Goal: Find contact information: Find contact information

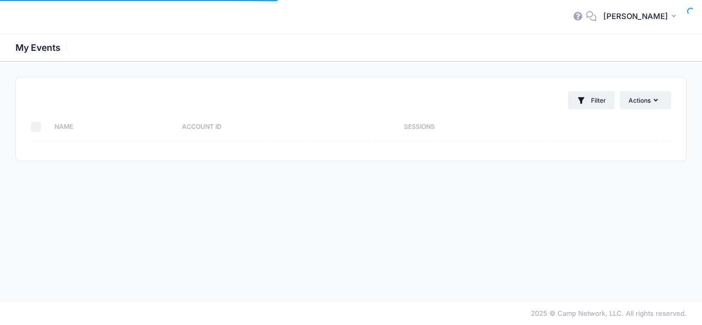
select select "10"
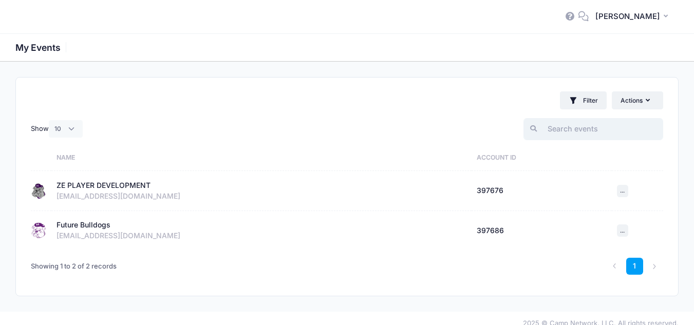
click at [583, 135] on input "search" at bounding box center [593, 129] width 140 height 22
click at [81, 185] on div "ZE PLAYER DEVELOPMENT" at bounding box center [104, 185] width 94 height 11
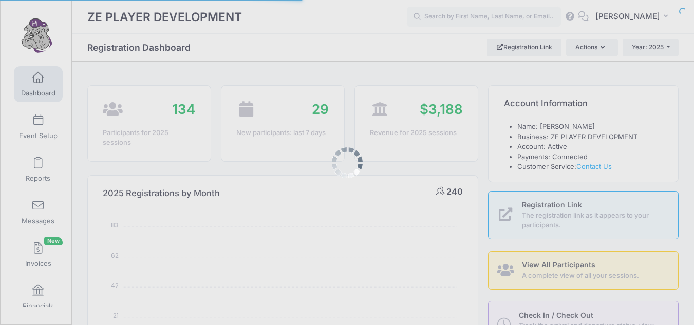
select select
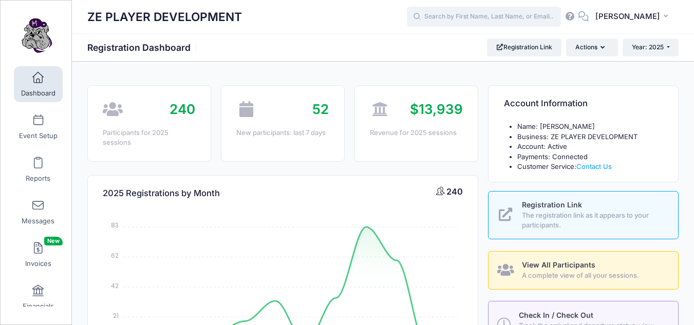
click at [528, 15] on input "text" at bounding box center [484, 17] width 154 height 21
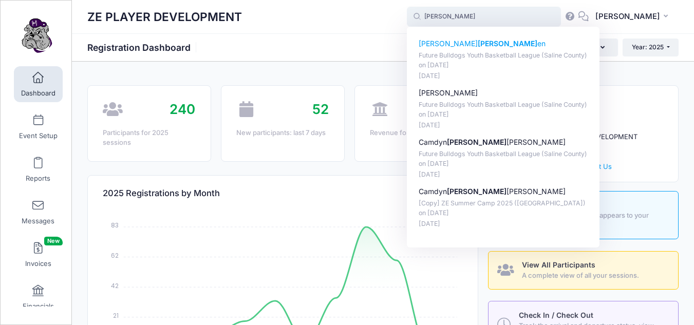
click at [447, 46] on p "[PERSON_NAME] en" at bounding box center [504, 44] width 170 height 11
type input "[PERSON_NAME] (Future Bulldogs Youth Basketball League ([GEOGRAPHIC_DATA]), [DA…"
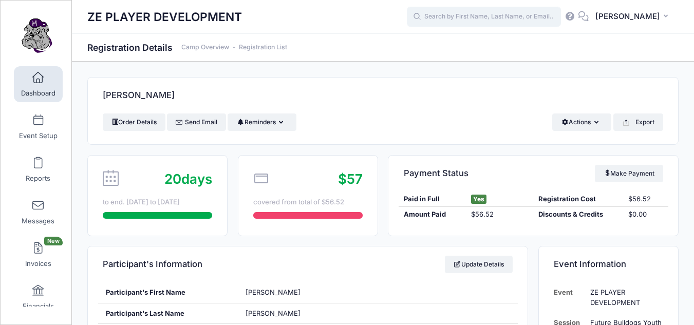
click at [492, 13] on input "text" at bounding box center [484, 17] width 154 height 21
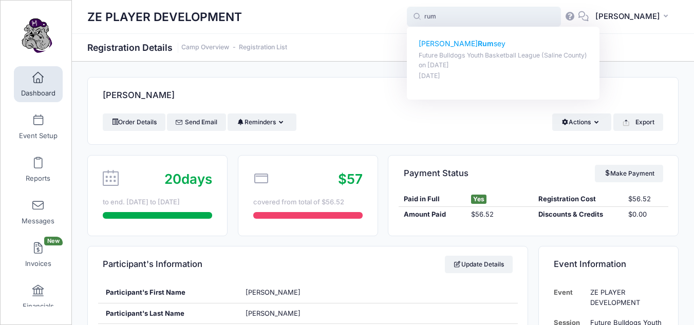
click at [478, 45] on strong "Rum" at bounding box center [486, 43] width 16 height 9
type input "Emmie Rumsey (Future Bulldogs Youth Basketball League (Saline County), Aug-21, …"
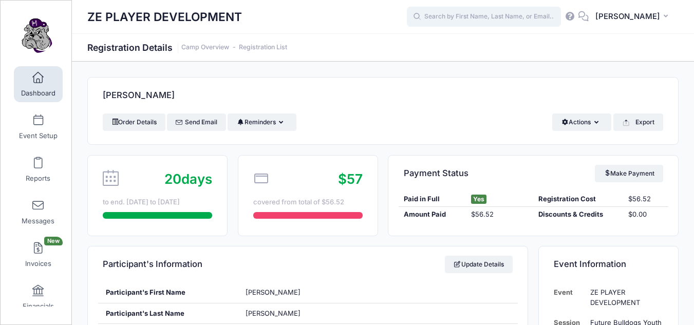
click at [500, 18] on input "text" at bounding box center [484, 17] width 154 height 21
click at [455, 13] on input "text" at bounding box center [484, 17] width 154 height 21
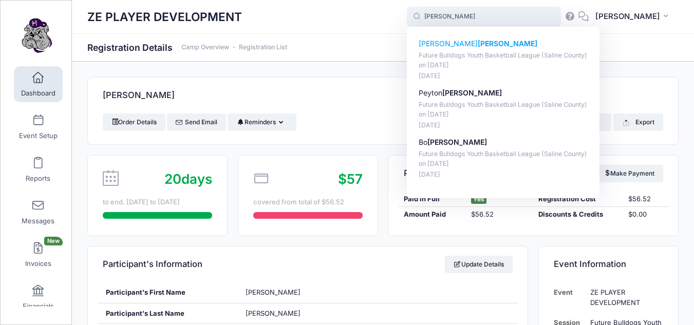
click at [461, 47] on p "Carson Allen" at bounding box center [504, 44] width 170 height 11
type input "Carson Allen (Future Bulldogs Youth Basketball League (Saline County), Aug-21, …"
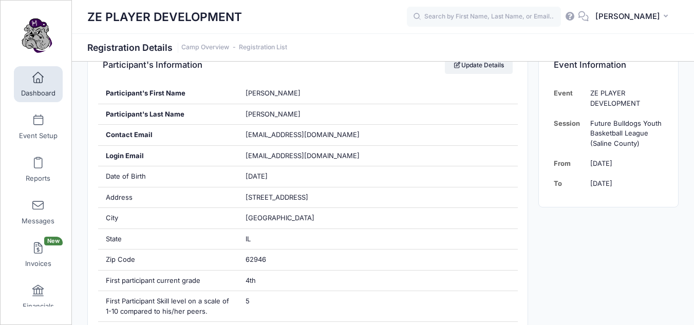
scroll to position [194, 0]
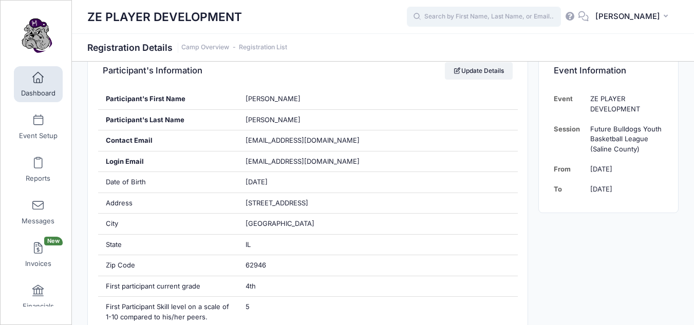
click at [534, 21] on input "text" at bounding box center [484, 17] width 154 height 21
type input "g"
type input "a"
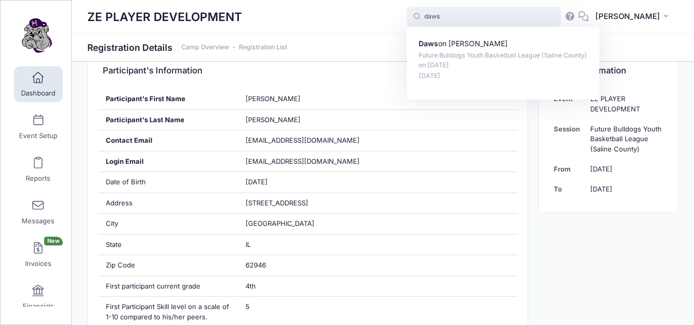
click at [471, 18] on input "daws" at bounding box center [484, 17] width 154 height 21
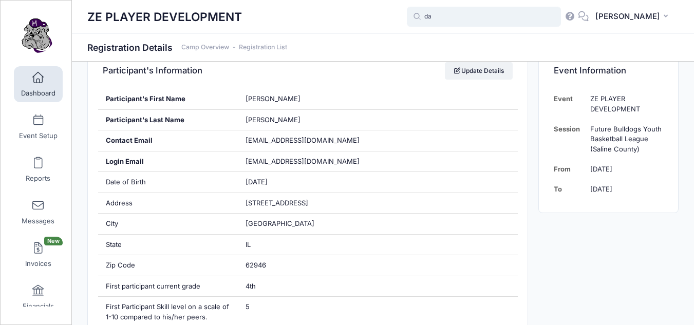
type input "d"
click at [46, 86] on link "Dashboard" at bounding box center [38, 84] width 49 height 36
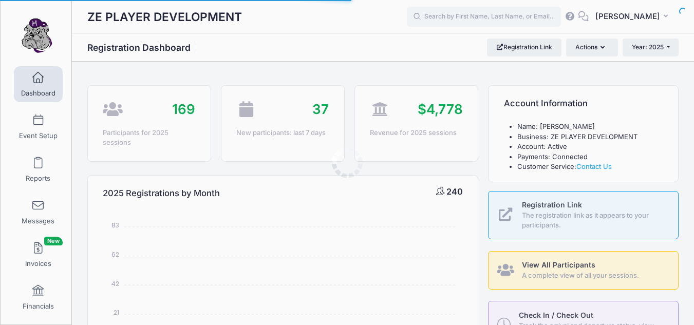
select select
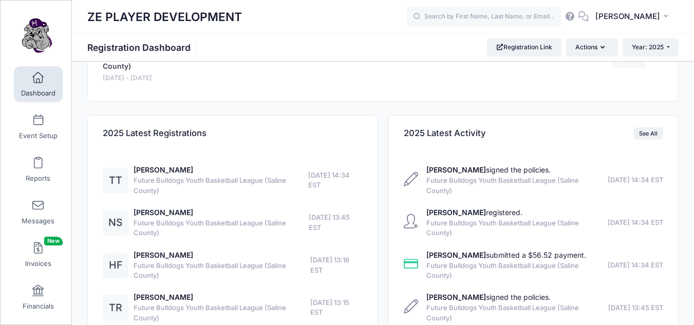
scroll to position [540, 0]
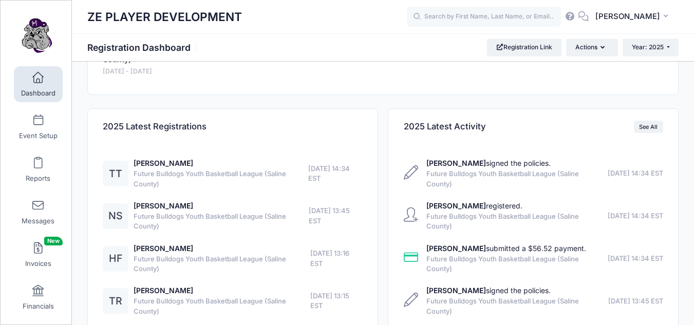
drag, startPoint x: 698, startPoint y: 78, endPoint x: 701, endPoint y: 247, distance: 169.6
click at [156, 163] on link "[PERSON_NAME]" at bounding box center [164, 163] width 60 height 9
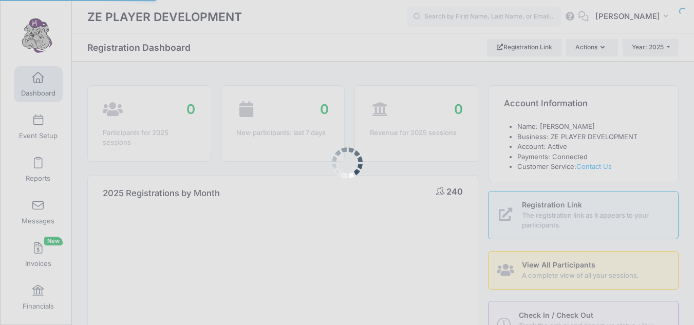
select select
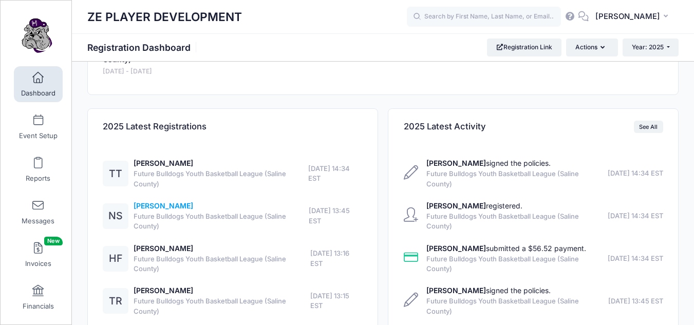
click at [166, 205] on link "[PERSON_NAME]" at bounding box center [164, 205] width 60 height 9
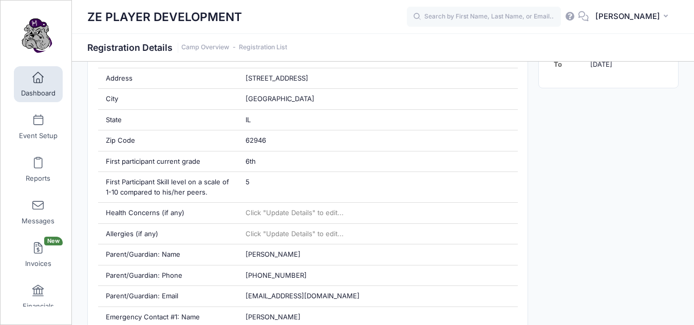
scroll to position [329, 0]
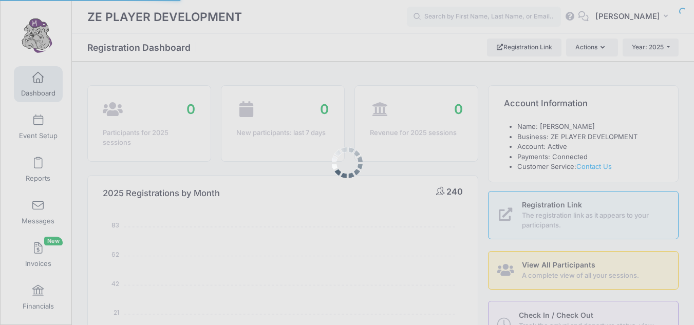
select select
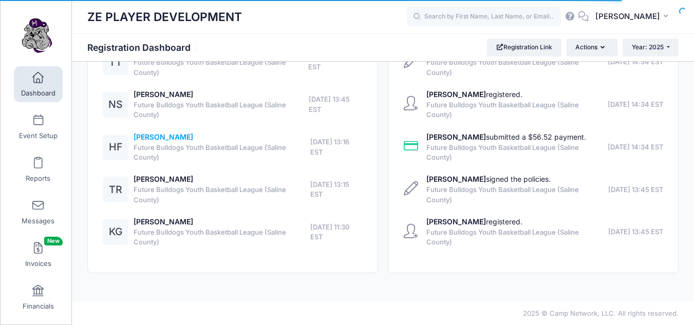
click at [160, 137] on link "[PERSON_NAME]" at bounding box center [164, 137] width 60 height 9
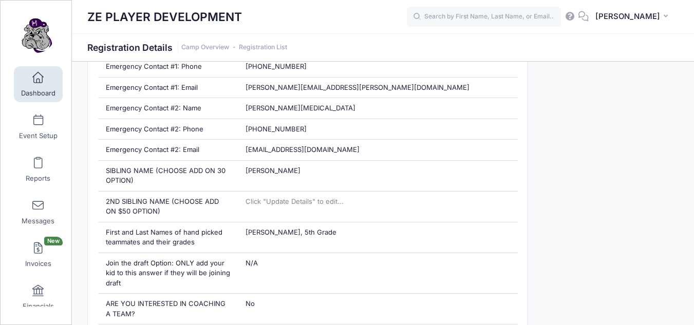
scroll to position [581, 0]
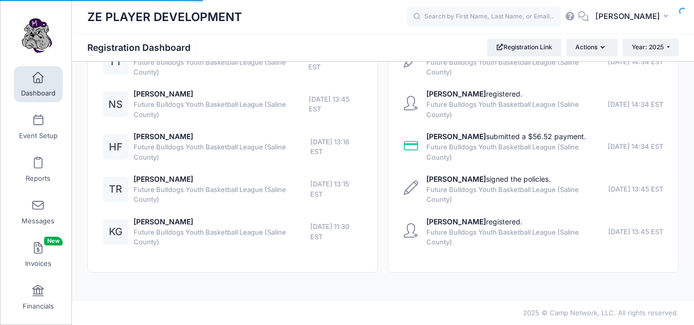
select select
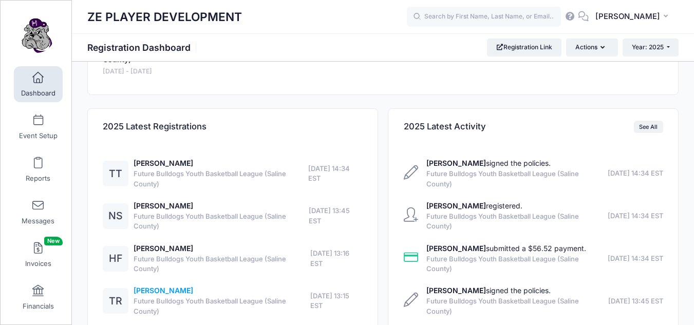
click at [155, 292] on link "[PERSON_NAME]" at bounding box center [164, 290] width 60 height 9
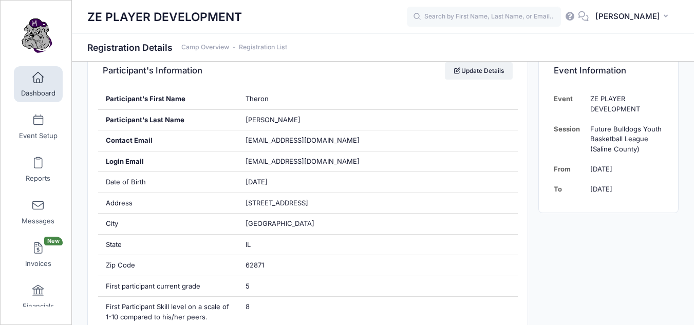
scroll to position [191, 0]
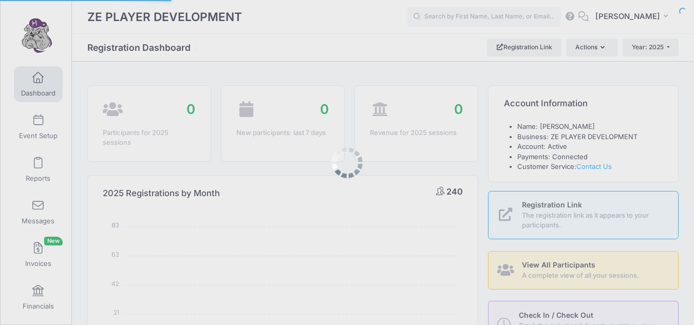
select select
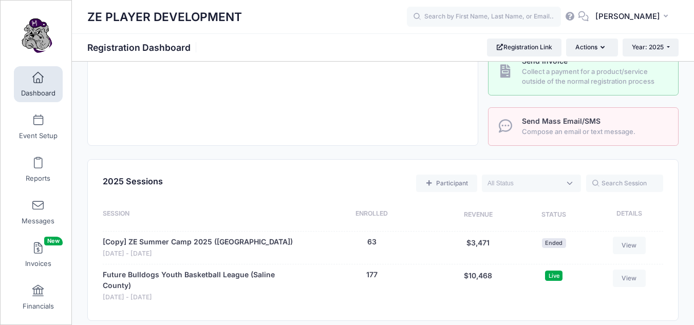
scroll to position [317, 0]
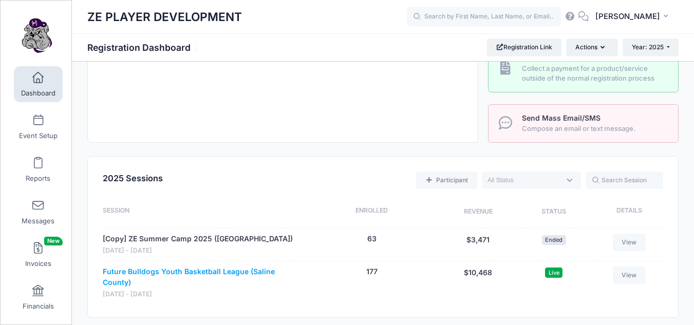
click at [178, 272] on link "Future Bulldogs Youth Basketball League (Saline County)" at bounding box center [201, 278] width 197 height 22
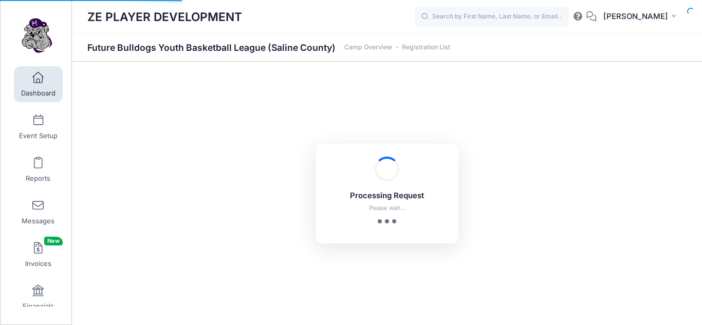
select select "10"
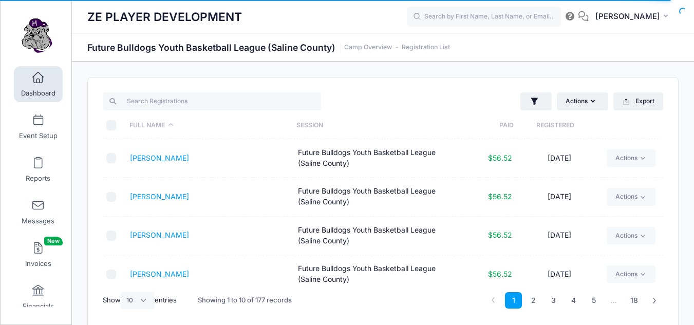
click at [549, 125] on th "Registered" at bounding box center [555, 125] width 83 height 27
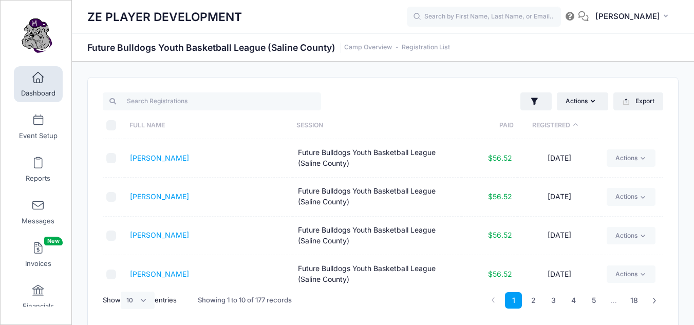
click at [549, 125] on th "Registered" at bounding box center [555, 125] width 83 height 27
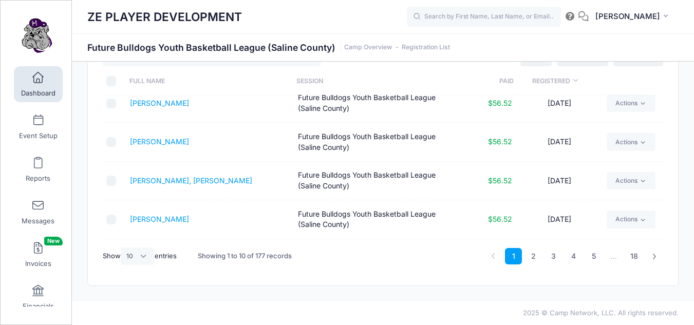
scroll to position [134, 0]
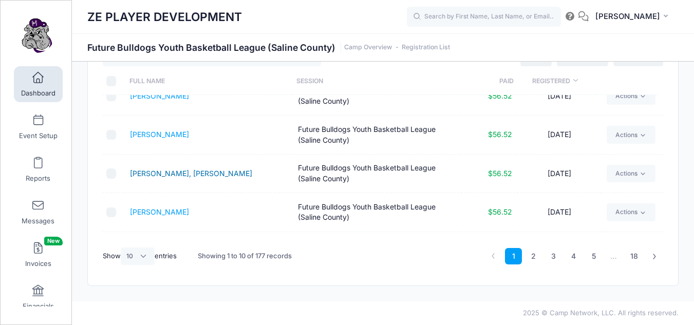
click at [171, 173] on link "Upchurch, Cheney" at bounding box center [191, 173] width 122 height 9
click at [161, 212] on link "Smith, Kannon" at bounding box center [159, 212] width 59 height 9
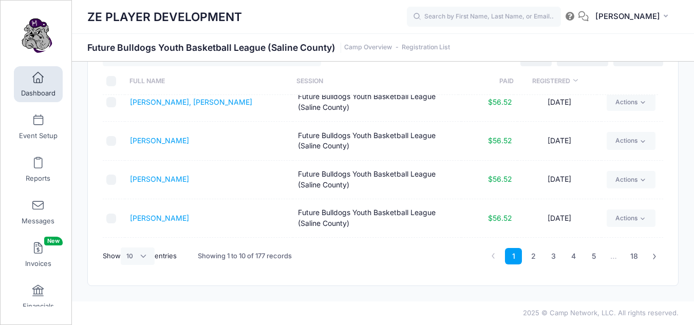
scroll to position [220, 0]
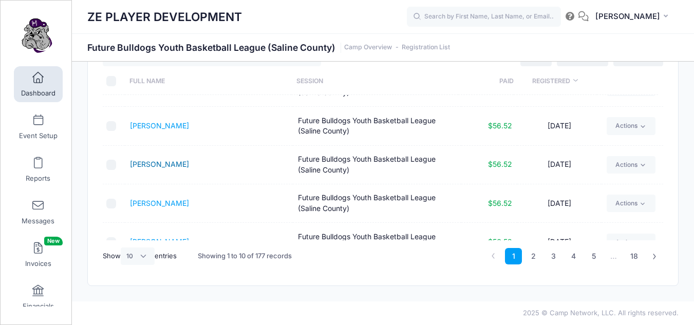
click at [142, 165] on link "Atkins, Eloise" at bounding box center [159, 164] width 59 height 9
click at [151, 203] on link "Atkins, Mara" at bounding box center [159, 203] width 59 height 9
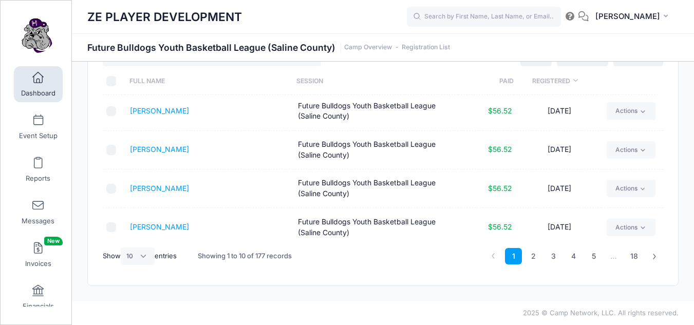
scroll to position [241, 0]
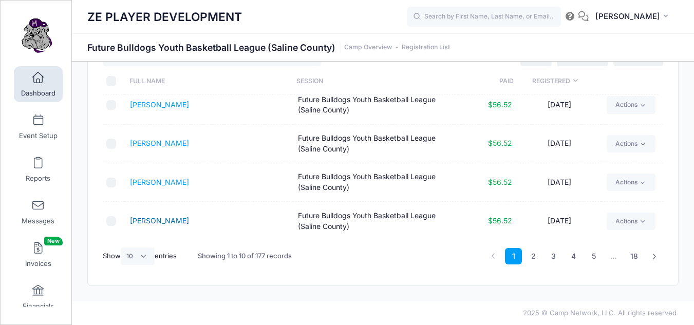
click at [143, 221] on link "Kilgore, Lex" at bounding box center [159, 220] width 59 height 9
click at [531, 256] on link "2" at bounding box center [533, 256] width 17 height 17
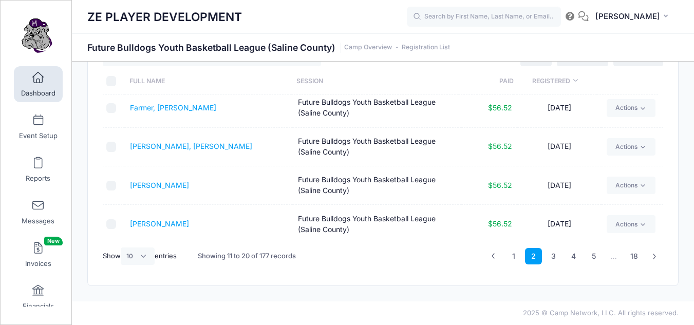
scroll to position [0, 0]
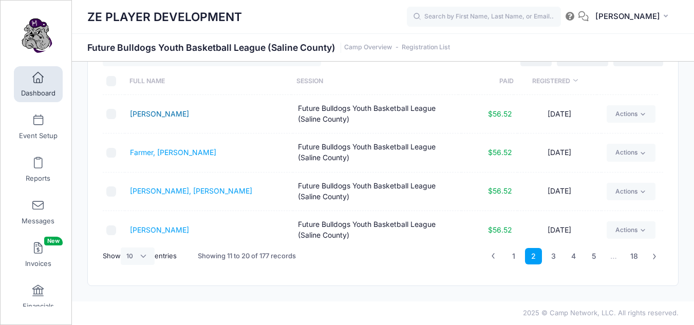
click at [158, 114] on link "Tate, Henry" at bounding box center [159, 113] width 59 height 9
click at [162, 193] on link "Leverett, Campbell" at bounding box center [191, 190] width 122 height 9
click at [159, 231] on link "[PERSON_NAME]" at bounding box center [159, 230] width 59 height 9
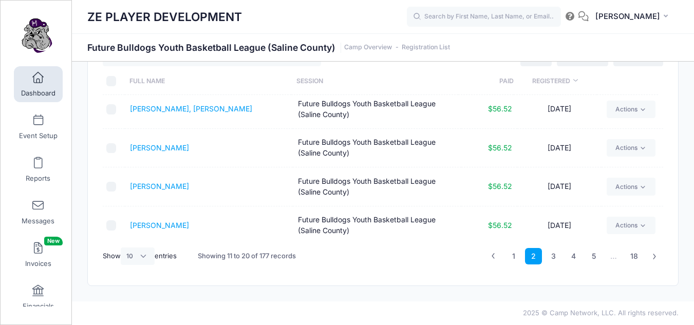
scroll to position [86, 0]
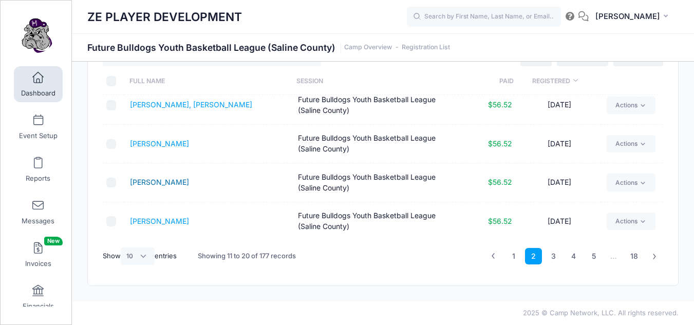
click at [148, 181] on link "Cornelius, Grady" at bounding box center [159, 182] width 59 height 9
click at [145, 223] on link "Allen, Carson" at bounding box center [159, 221] width 59 height 9
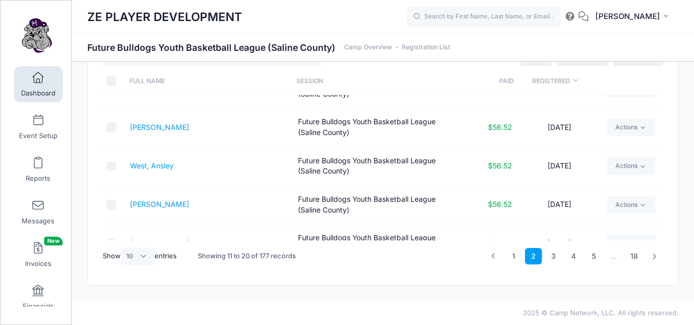
scroll to position [188, 0]
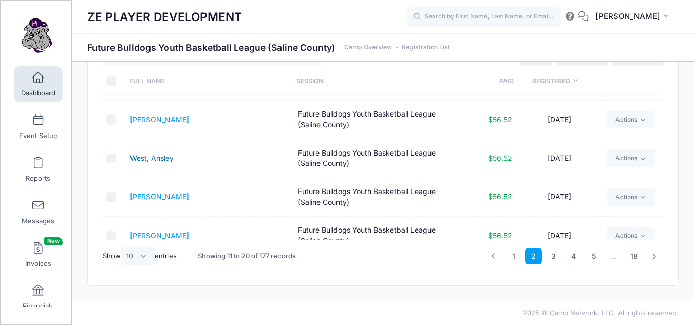
click at [147, 158] on link "West, Ansley" at bounding box center [152, 158] width 44 height 9
click at [149, 198] on link "Mullins, Tristan" at bounding box center [159, 196] width 59 height 9
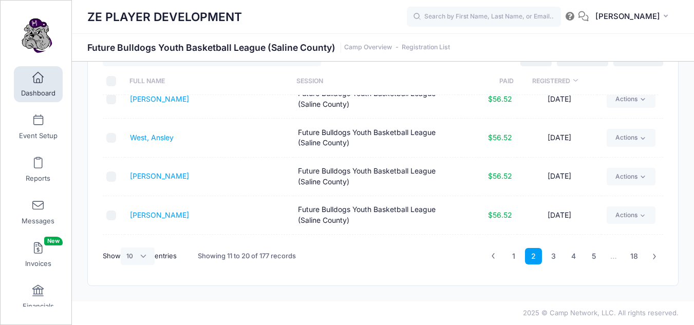
scroll to position [240, 0]
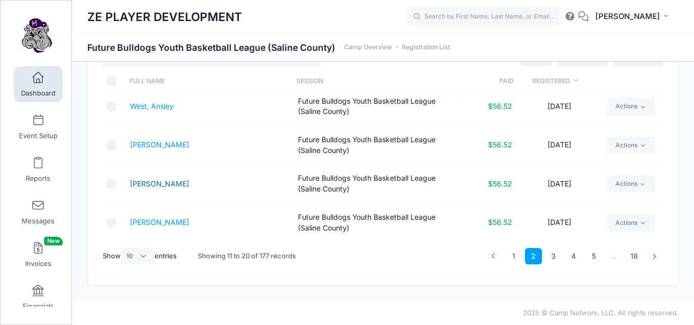
click at [177, 183] on link "Crittendon, Asher" at bounding box center [159, 183] width 59 height 9
click at [156, 221] on link "Absher, Kade" at bounding box center [159, 222] width 59 height 9
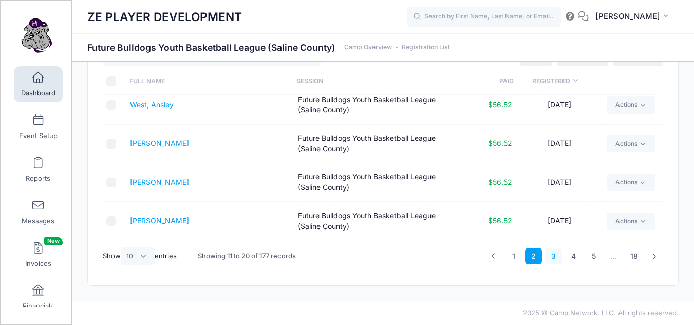
click at [555, 255] on link "3" at bounding box center [553, 256] width 17 height 17
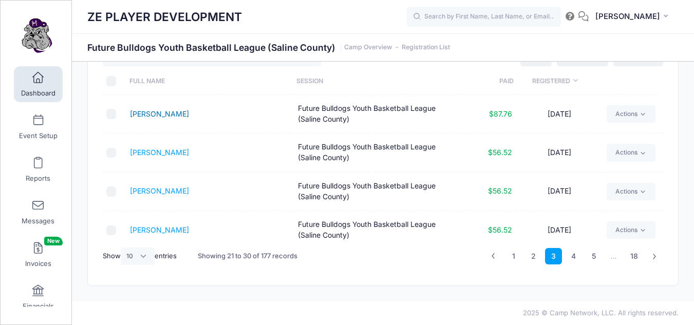
click at [148, 114] on link "Cox, Murphy" at bounding box center [159, 113] width 59 height 9
click at [153, 152] on link "Anderson, Dane" at bounding box center [159, 152] width 59 height 9
click at [503, 17] on input "text" at bounding box center [484, 17] width 154 height 21
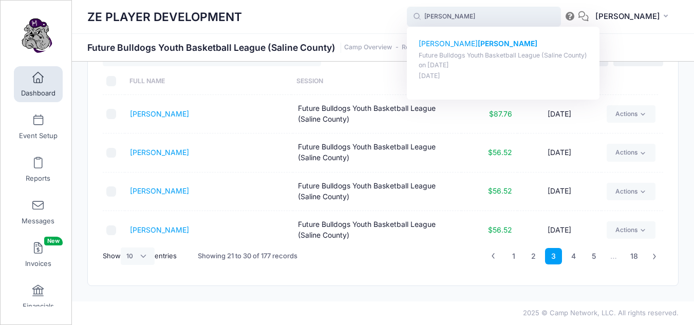
click at [483, 46] on strong "Shelton" at bounding box center [508, 43] width 60 height 9
type input "Nathaniel Shelton (Future Bulldogs Youth Basketball League (Saline County), Aug…"
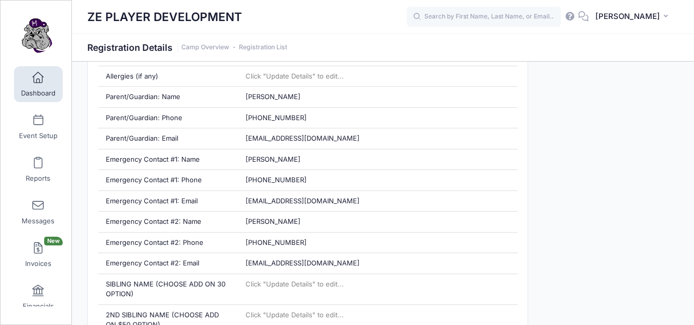
scroll to position [443, 0]
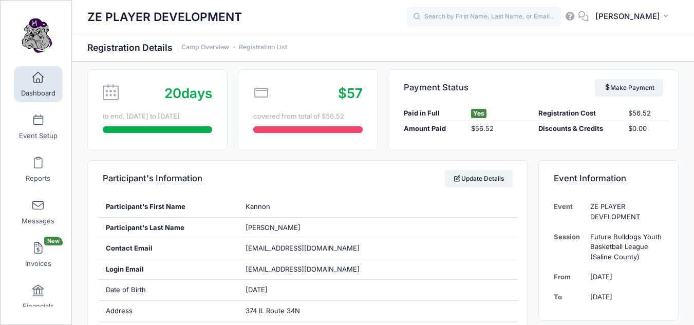
scroll to position [44, 0]
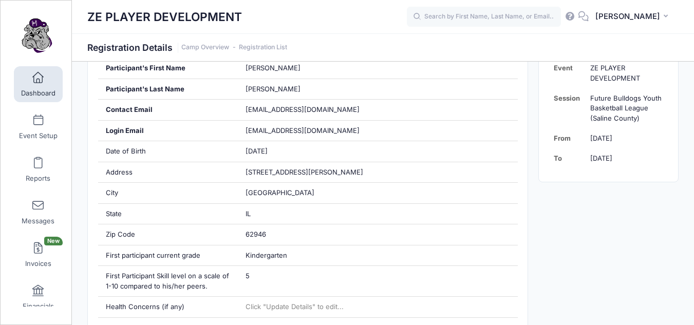
scroll to position [227, 0]
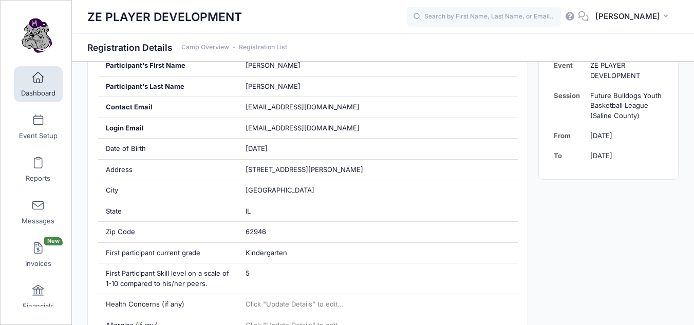
drag, startPoint x: 698, startPoint y: 27, endPoint x: 685, endPoint y: 69, distance: 44.2
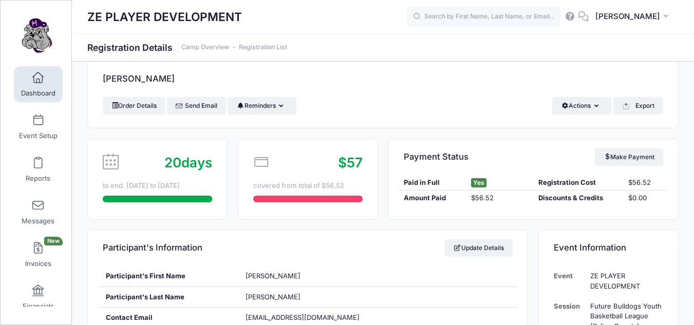
scroll to position [0, 0]
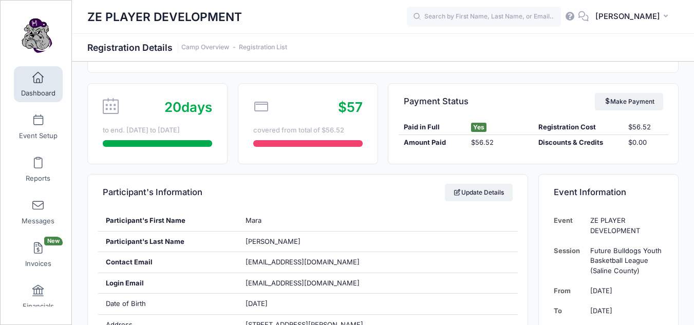
scroll to position [14, 0]
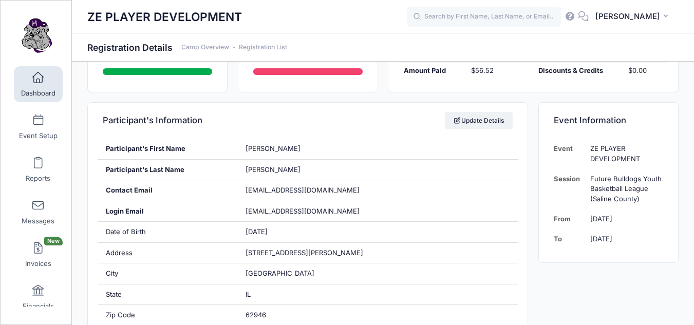
scroll to position [136, 0]
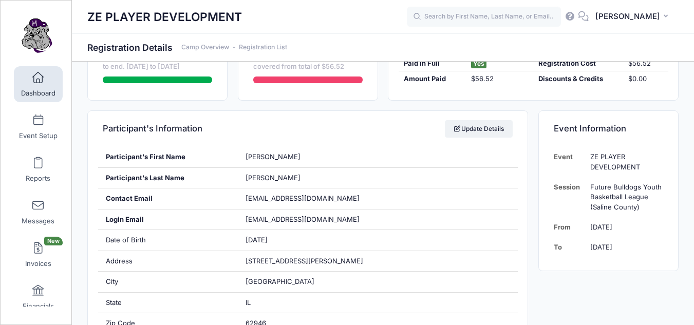
drag, startPoint x: 697, startPoint y: 16, endPoint x: 670, endPoint y: 42, distance: 36.7
click at [670, 42] on html "Processing Request Please wait... Processing Request Please wait... Processing …" at bounding box center [347, 26] width 694 height 325
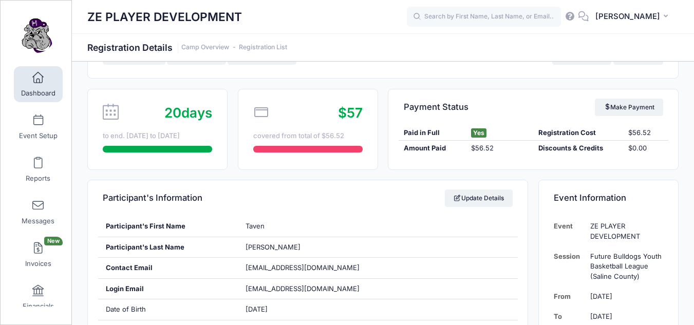
scroll to position [64, 0]
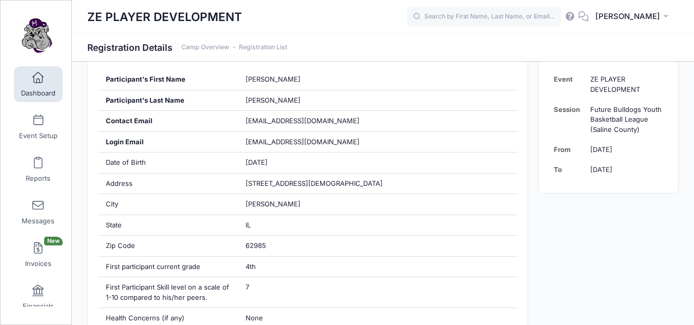
scroll to position [155, 0]
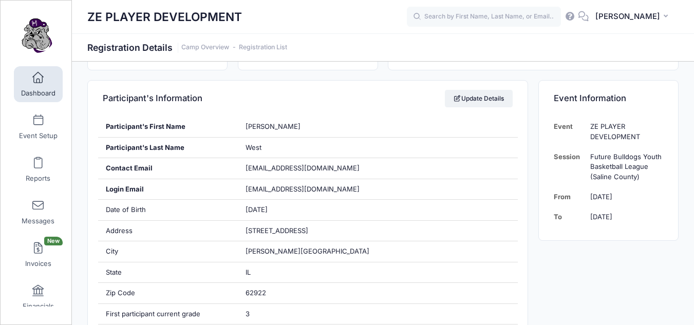
scroll to position [152, 0]
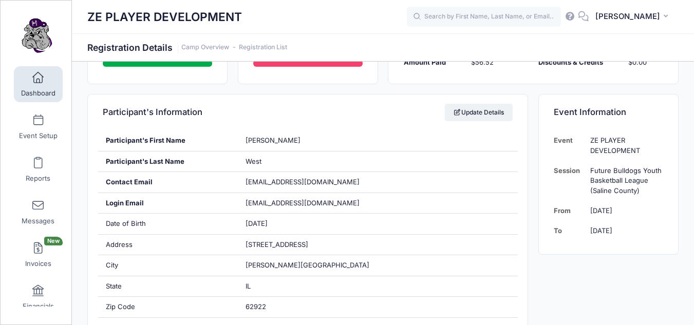
drag, startPoint x: 697, startPoint y: 27, endPoint x: 684, endPoint y: 55, distance: 31.0
click at [684, 55] on html "Processing Request Please wait... Processing Request Please wait... Processing …" at bounding box center [347, 10] width 694 height 325
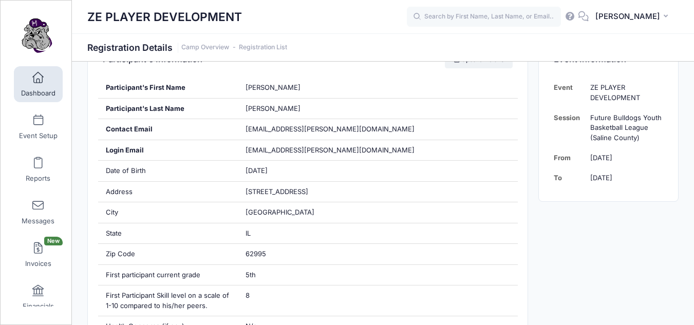
scroll to position [122, 0]
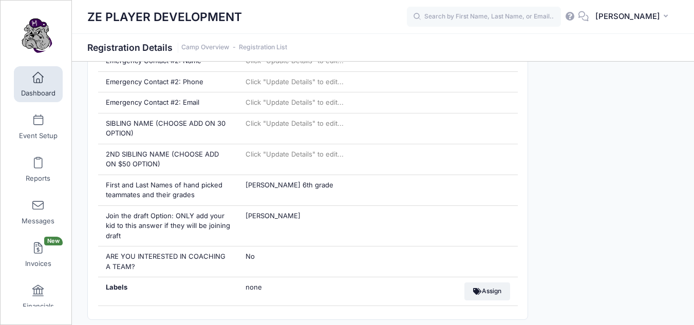
scroll to position [631, 0]
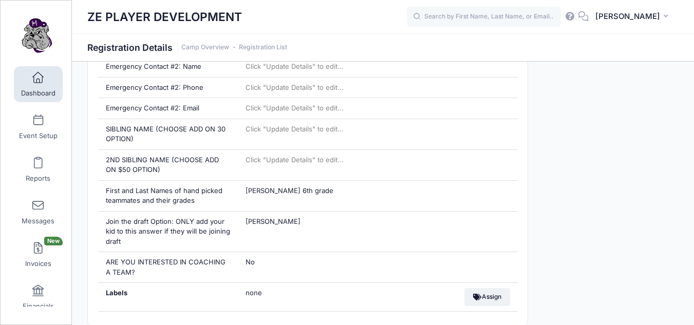
drag, startPoint x: 698, startPoint y: 46, endPoint x: 701, endPoint y: 163, distance: 117.2
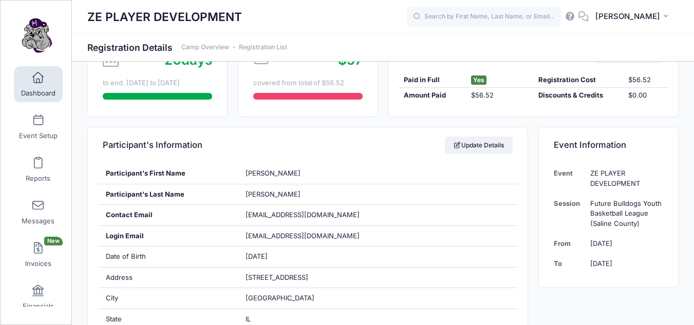
scroll to position [116, 0]
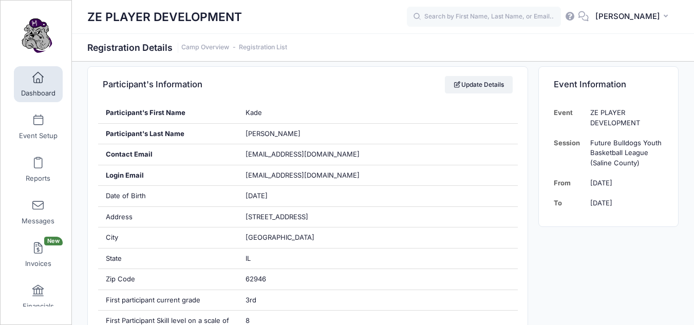
scroll to position [177, 0]
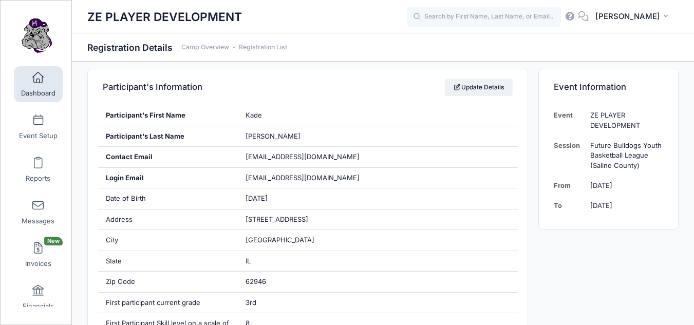
drag, startPoint x: 696, startPoint y: 32, endPoint x: 691, endPoint y: 65, distance: 33.2
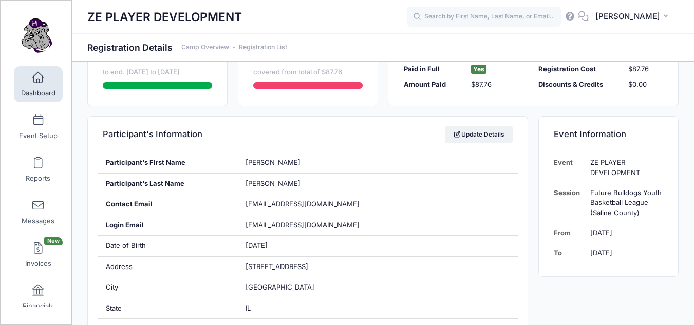
scroll to position [122, 0]
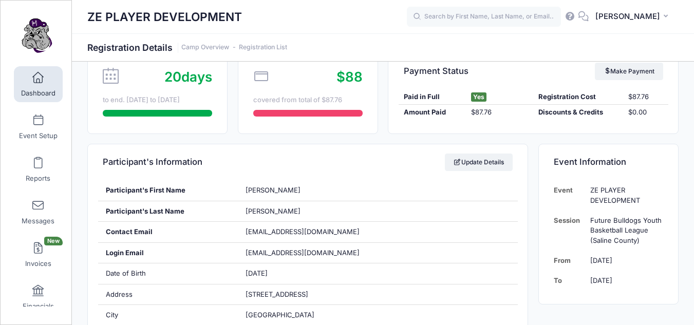
drag, startPoint x: 697, startPoint y: 15, endPoint x: 687, endPoint y: 33, distance: 20.9
click at [687, 33] on html "Processing Request Please wait... Processing Request Please wait... Processing …" at bounding box center [347, 60] width 694 height 325
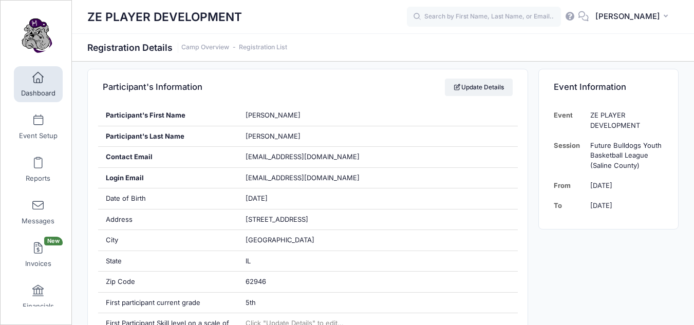
scroll to position [6, 0]
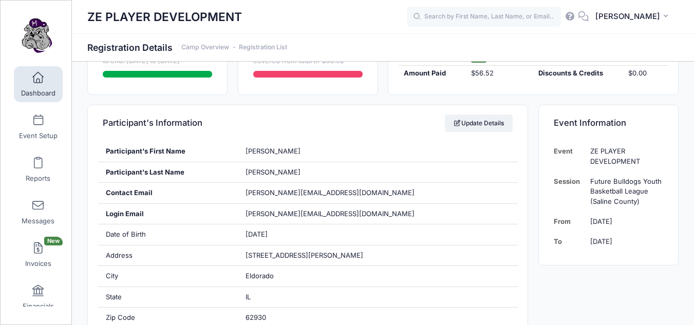
scroll to position [22, 0]
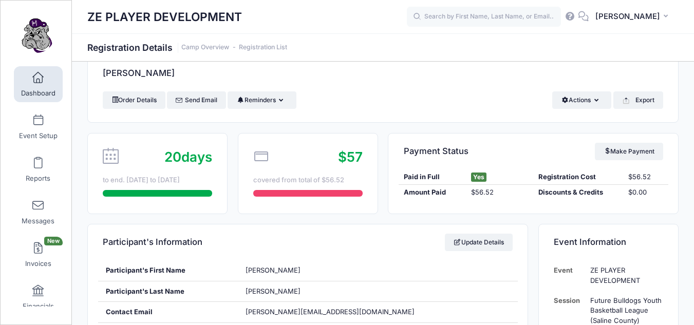
drag, startPoint x: 699, startPoint y: 32, endPoint x: 653, endPoint y: 36, distance: 45.9
click at [653, 36] on html "Processing Request Please wait... Processing Request Please wait... Processing …" at bounding box center [347, 140] width 694 height 325
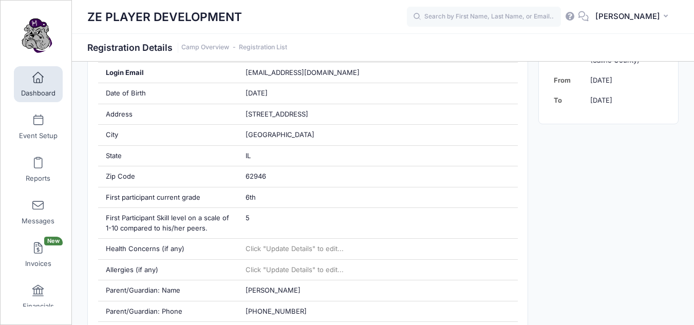
scroll to position [285, 0]
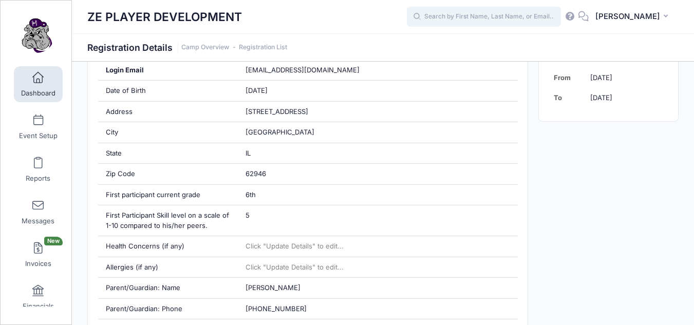
click at [494, 19] on input "text" at bounding box center [484, 17] width 154 height 21
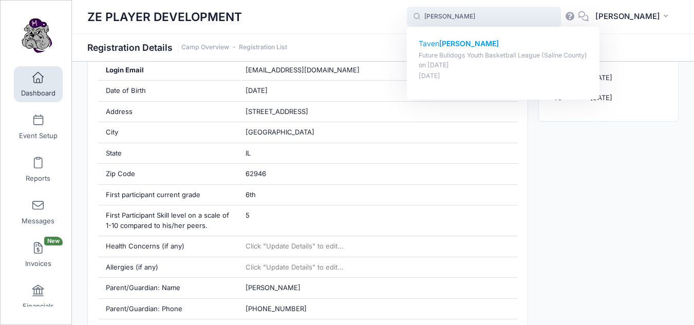
click at [466, 43] on strong "[PERSON_NAME]" at bounding box center [469, 43] width 60 height 9
type input "Taven Norman (Future Bulldogs Youth Basketball League (Saline County), Aug-21, …"
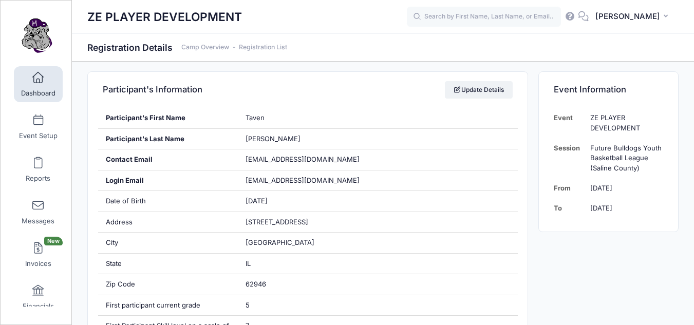
scroll to position [185, 0]
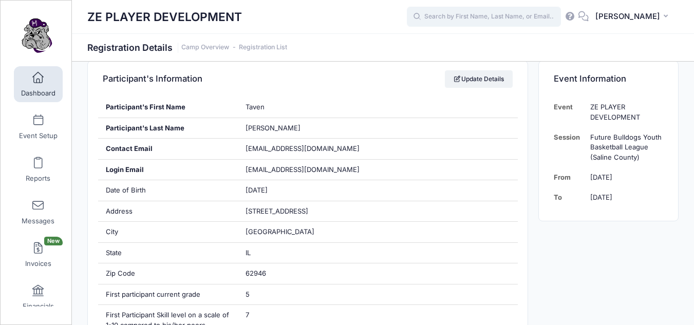
click at [509, 20] on input "text" at bounding box center [484, 17] width 154 height 21
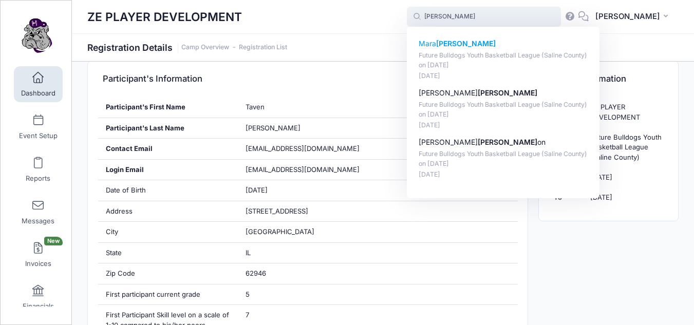
click at [461, 42] on strong "Atkins" at bounding box center [466, 43] width 60 height 9
type input "Mara Atkins (Future Bulldogs Youth Basketball League (Saline County), Aug-21, 2…"
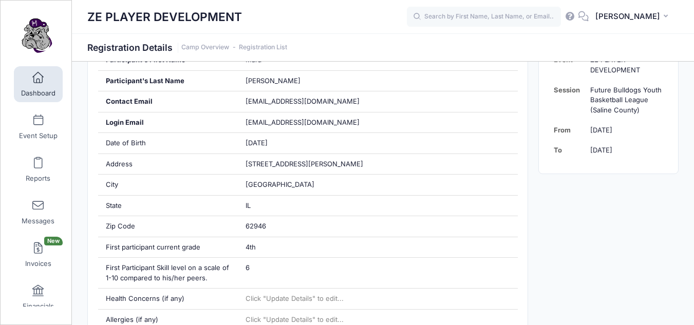
scroll to position [227, 0]
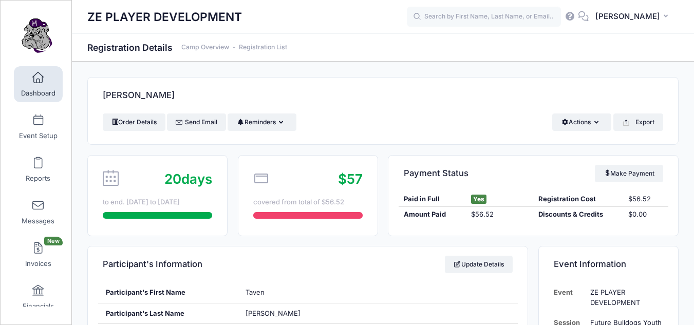
click at [40, 84] on link "Dashboard" at bounding box center [38, 84] width 49 height 36
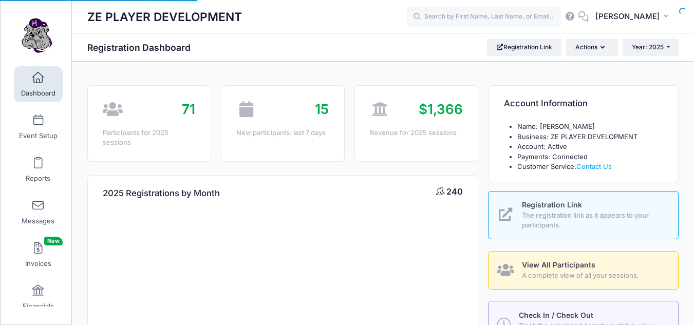
select select
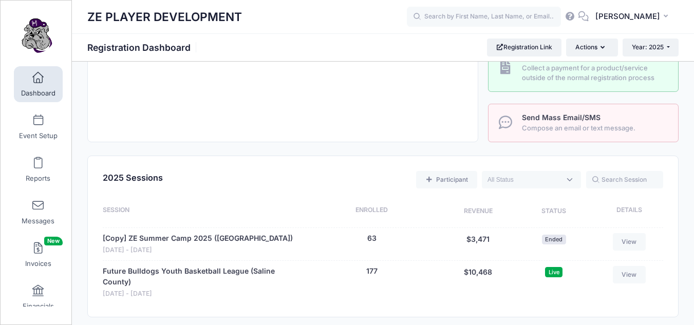
scroll to position [328, 0]
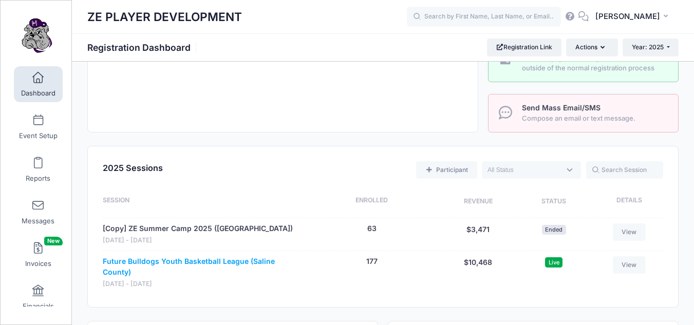
click at [155, 261] on link "Future Bulldogs Youth Basketball League (Saline County)" at bounding box center [201, 267] width 197 height 22
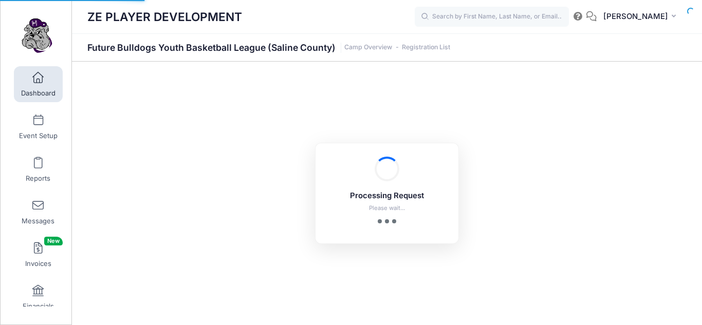
select select "10"
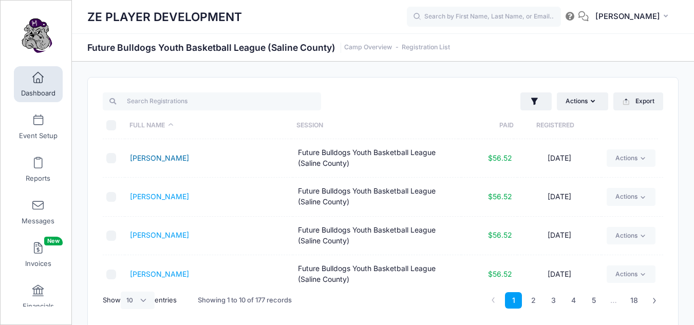
click at [148, 158] on link "[PERSON_NAME]" at bounding box center [159, 158] width 59 height 9
click at [151, 198] on link "Abney, Crawford" at bounding box center [159, 196] width 59 height 9
click at [153, 237] on link "Absher, Kade" at bounding box center [159, 235] width 59 height 9
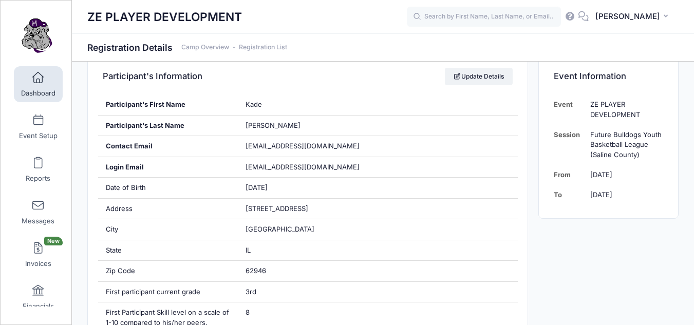
scroll to position [141, 0]
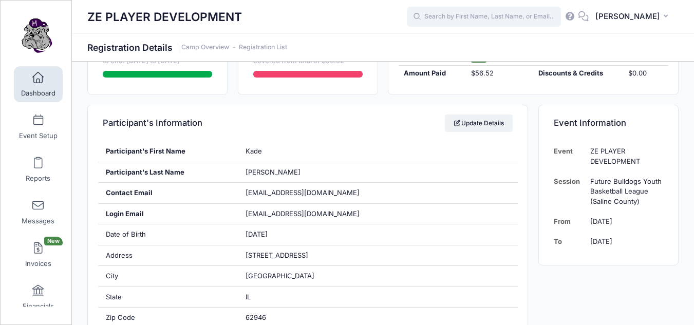
click at [473, 21] on input "text" at bounding box center [484, 17] width 154 height 21
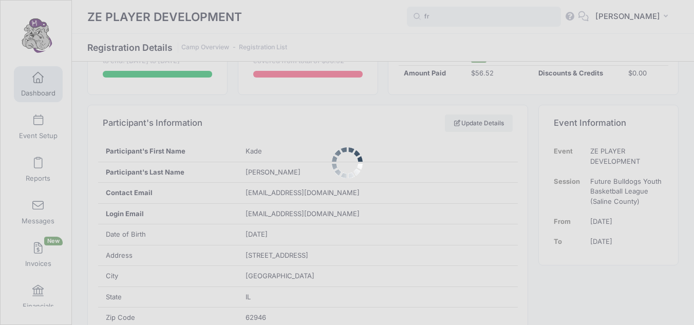
type input "f"
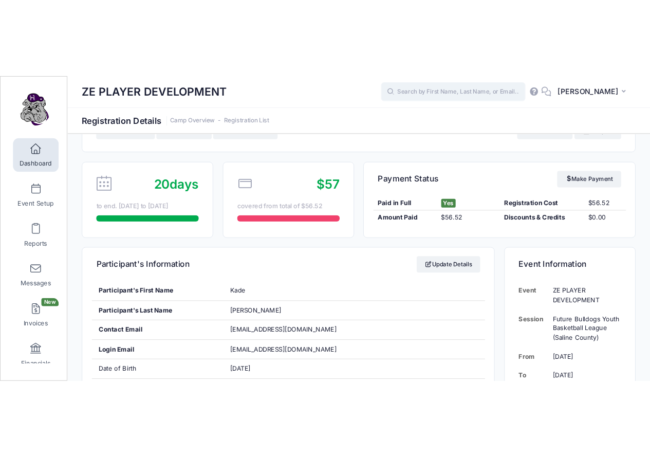
scroll to position [0, 0]
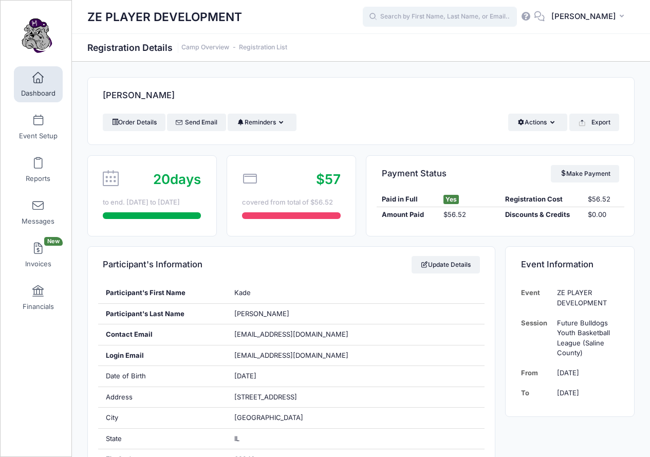
click at [483, 20] on input "text" at bounding box center [440, 17] width 154 height 21
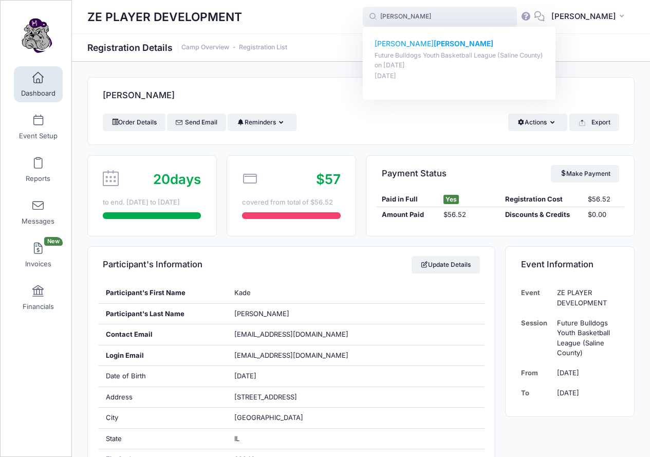
click at [446, 47] on strong "McCormick" at bounding box center [464, 43] width 60 height 9
type input "Malcolm McCormick (Future Bulldogs Youth Basketball League (Saline County), Aug…"
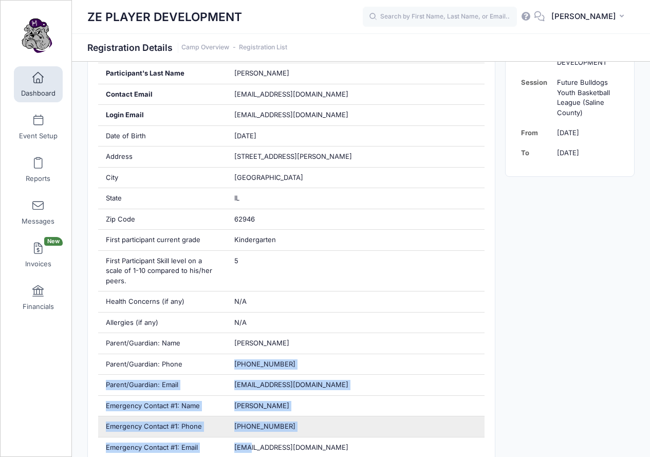
scroll to position [283, 0]
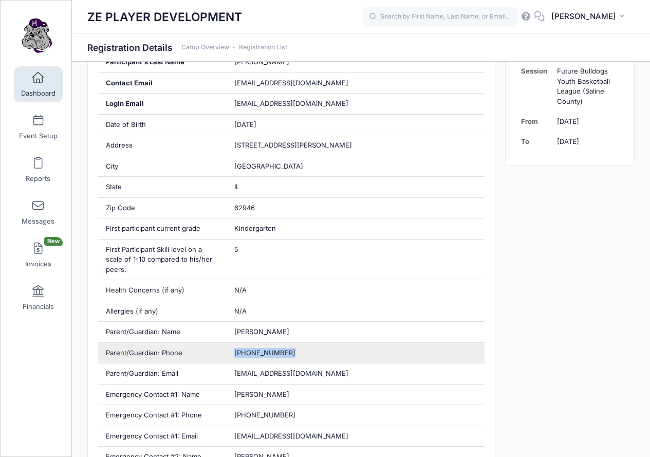
drag, startPoint x: 232, startPoint y: 447, endPoint x: 289, endPoint y: 348, distance: 114.4
click at [289, 348] on div "[PHONE_NUMBER]" at bounding box center [356, 353] width 258 height 21
copy span "[PHONE_NUMBER]"
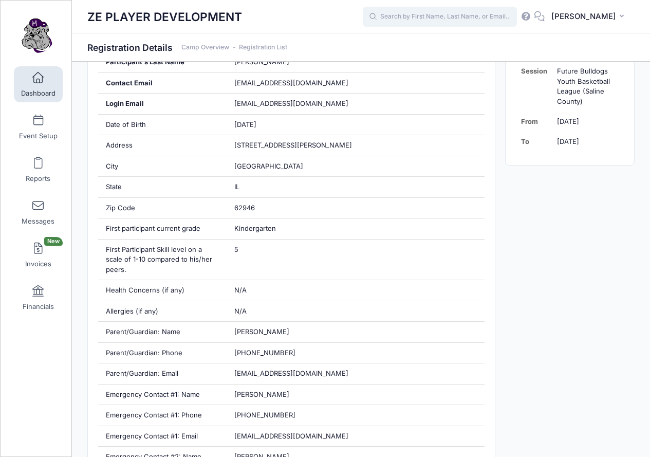
click at [481, 22] on input "text" at bounding box center [440, 17] width 154 height 21
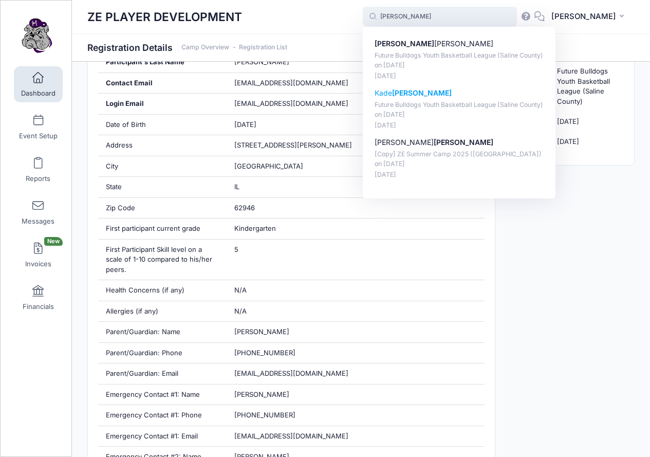
click at [427, 92] on strong "[PERSON_NAME]" at bounding box center [422, 92] width 60 height 9
type input "[PERSON_NAME] (Future Bulldogs Youth Basketball League ([GEOGRAPHIC_DATA]), [DA…"
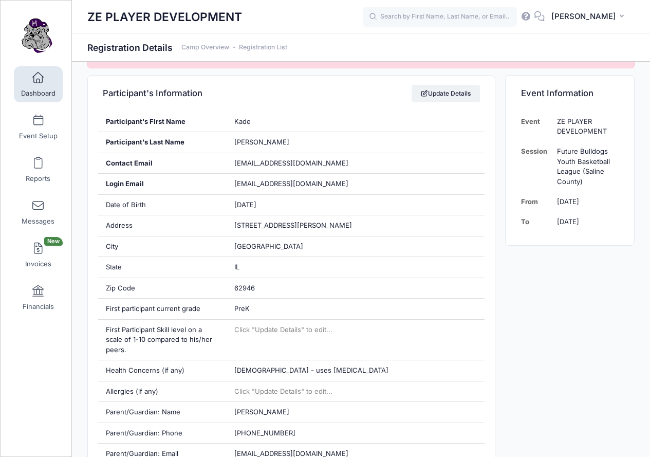
scroll to position [220, 0]
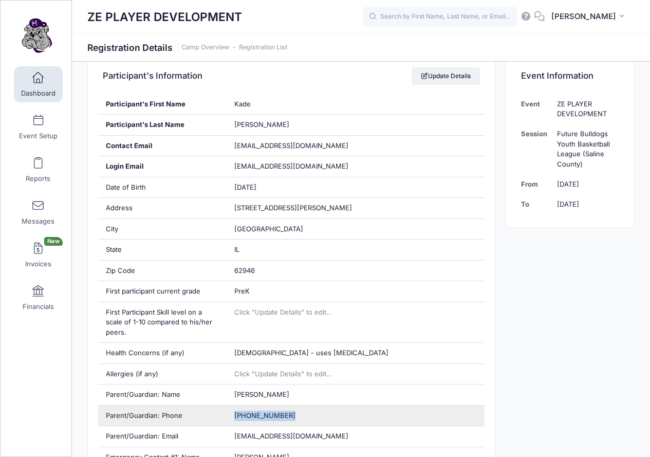
drag, startPoint x: 232, startPoint y: 413, endPoint x: 288, endPoint y: 419, distance: 56.8
click at [288, 419] on div "(618) 559-8667" at bounding box center [356, 415] width 258 height 21
copy span "(618) 559-8667"
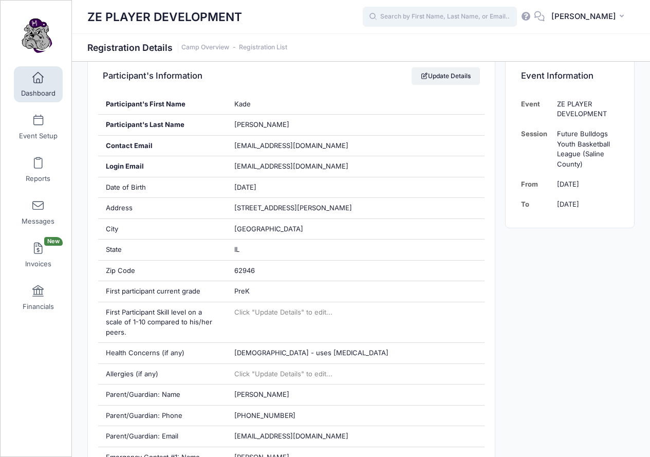
click at [499, 18] on input "text" at bounding box center [440, 17] width 154 height 21
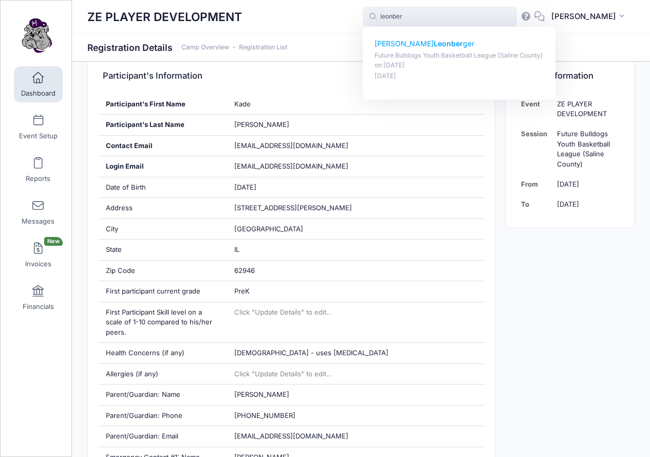
click at [461, 42] on p "Kyler Leonber ger" at bounding box center [459, 44] width 170 height 11
type input "Kyler Leonberger (Future Bulldogs Youth Basketball League (Saline County), Aug-…"
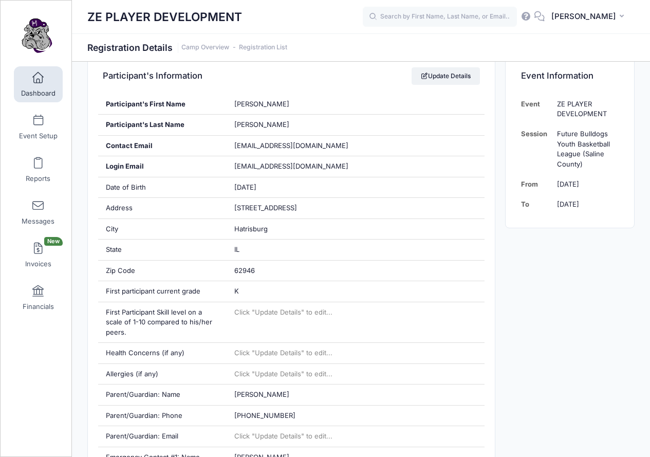
scroll to position [226, 0]
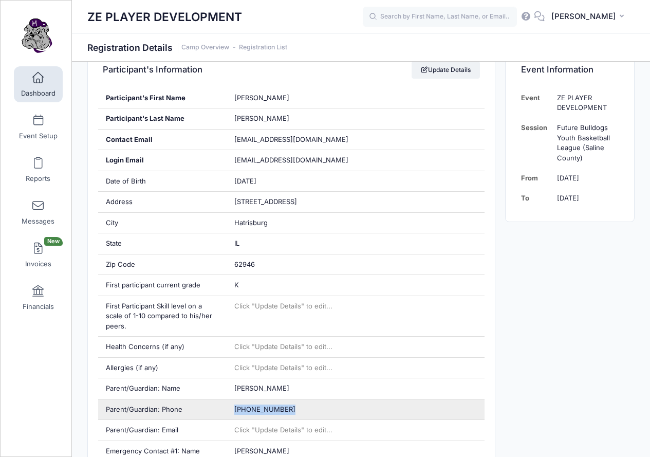
drag, startPoint x: 231, startPoint y: 408, endPoint x: 296, endPoint y: 408, distance: 65.2
click at [296, 408] on div "[PHONE_NUMBER]" at bounding box center [356, 409] width 258 height 21
copy span "(618) 294-2428"
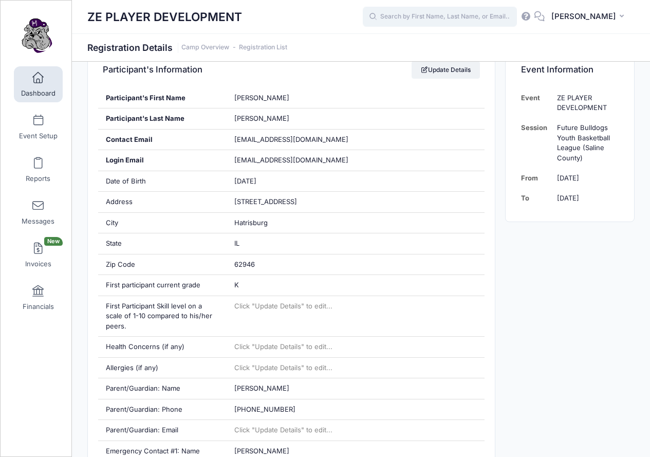
click at [467, 17] on input "text" at bounding box center [440, 17] width 154 height 21
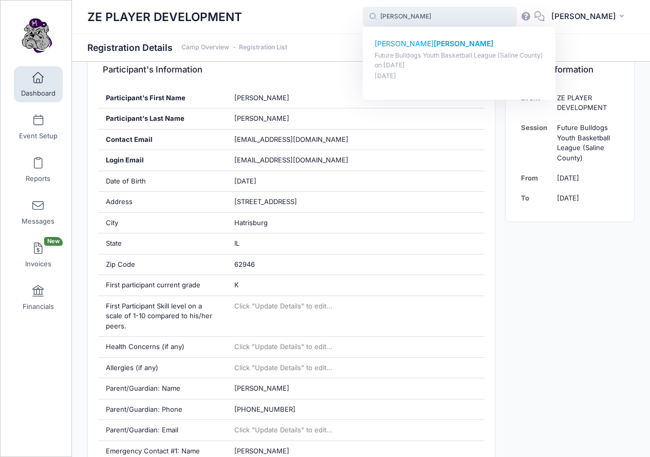
click at [438, 45] on strong "Adams" at bounding box center [464, 43] width 60 height 9
type input "Fletcher Adams (Future Bulldogs Youth Basketball League (Saline County), Aug-21…"
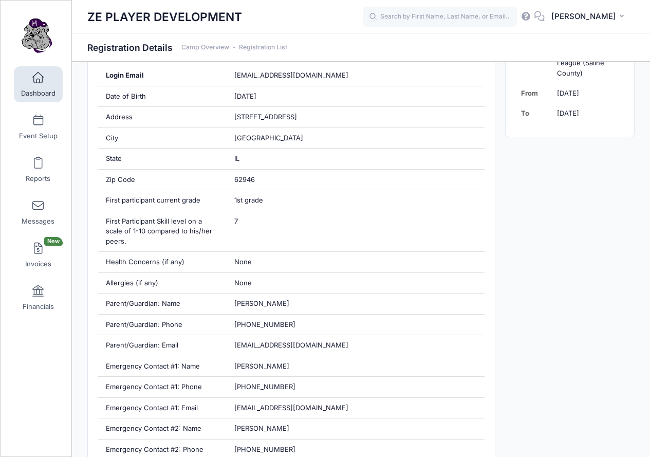
scroll to position [330, 0]
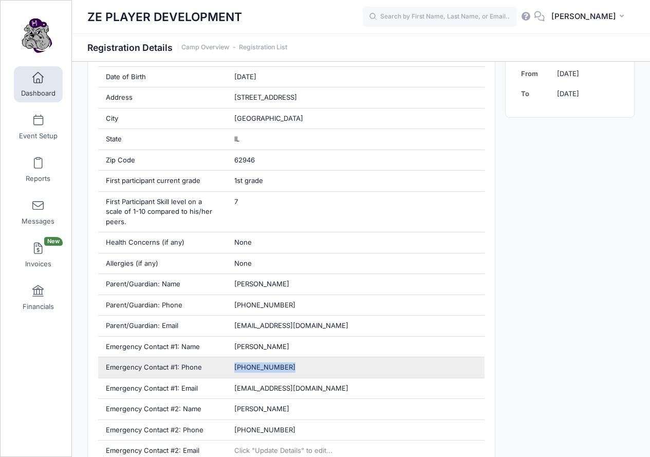
drag, startPoint x: 235, startPoint y: 368, endPoint x: 288, endPoint y: 368, distance: 52.4
click at [288, 368] on div "(618) 841-7370" at bounding box center [356, 367] width 258 height 21
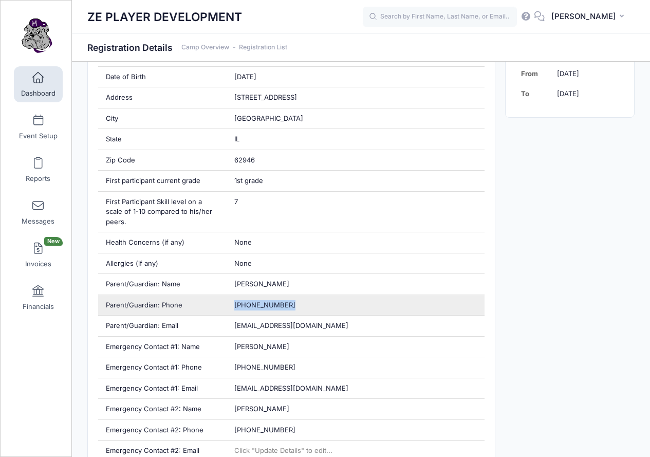
drag, startPoint x: 230, startPoint y: 305, endPoint x: 295, endPoint y: 311, distance: 66.0
click at [295, 311] on div "(618) 841-1379" at bounding box center [356, 305] width 258 height 21
copy span "(618) 841-1379"
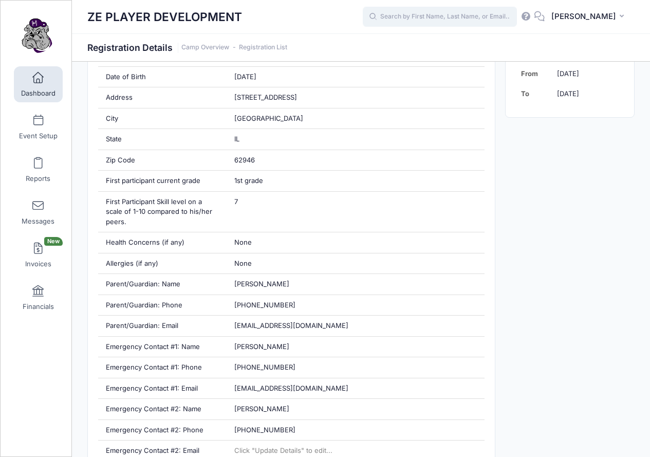
click at [450, 15] on input "text" at bounding box center [440, 17] width 154 height 21
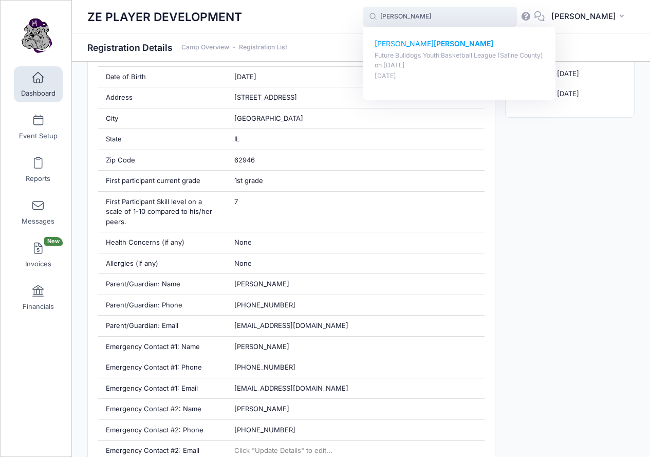
click at [443, 46] on strong "Atkinson" at bounding box center [464, 43] width 60 height 9
type input "Brock Atkinson (Future Bulldogs Youth Basketball League (Saline County), Aug-21…"
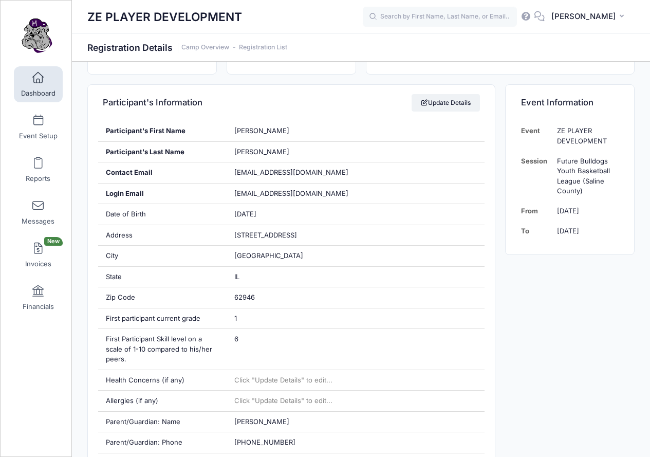
scroll to position [176, 0]
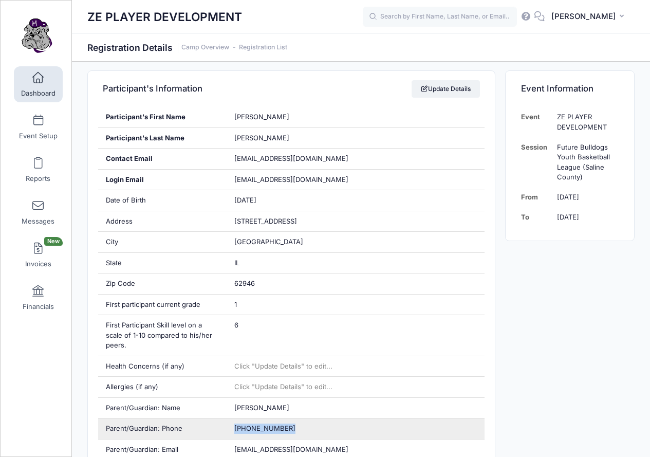
drag, startPoint x: 227, startPoint y: 427, endPoint x: 296, endPoint y: 426, distance: 68.8
click at [296, 426] on div "[PHONE_NUMBER]" at bounding box center [356, 428] width 258 height 21
copy span "[PHONE_NUMBER]"
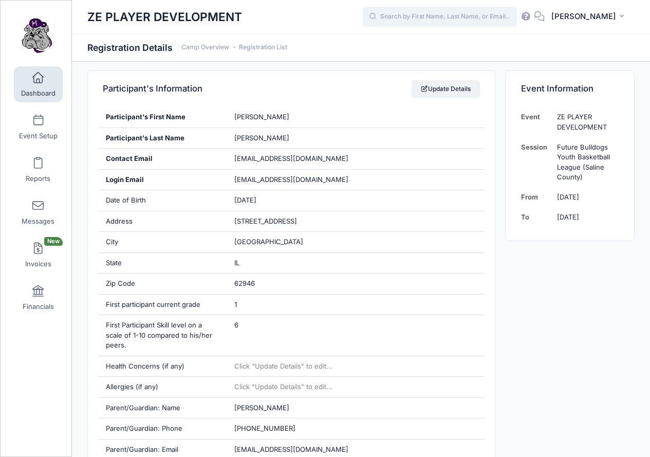
click at [459, 12] on input "text" at bounding box center [440, 17] width 154 height 21
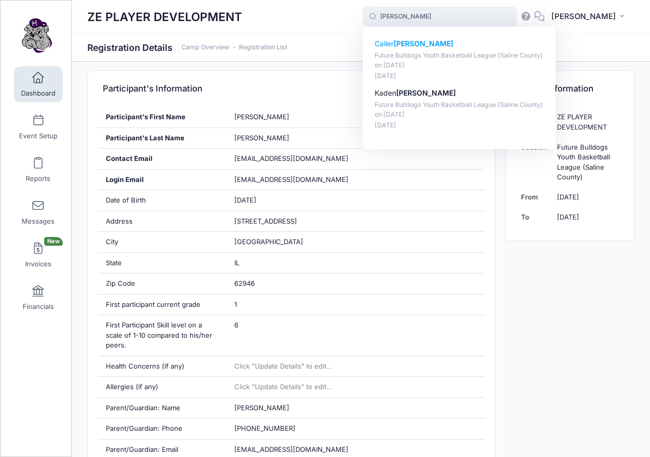
click at [440, 44] on strong "[PERSON_NAME]" at bounding box center [423, 43] width 60 height 9
type input "Cailer Wright (Future Bulldogs Youth Basketball League (Saline County), Aug-21,…"
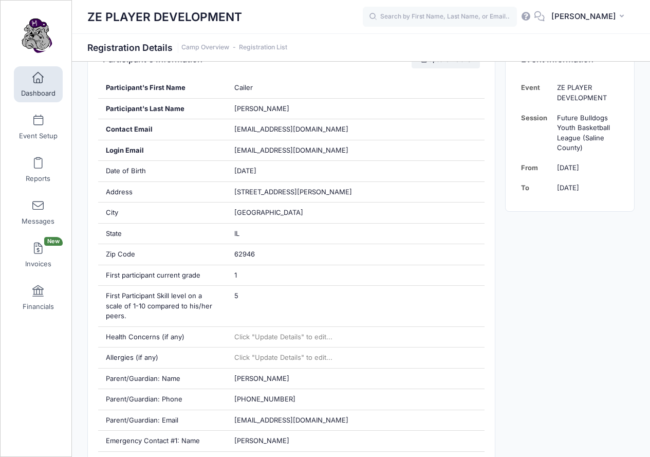
scroll to position [211, 0]
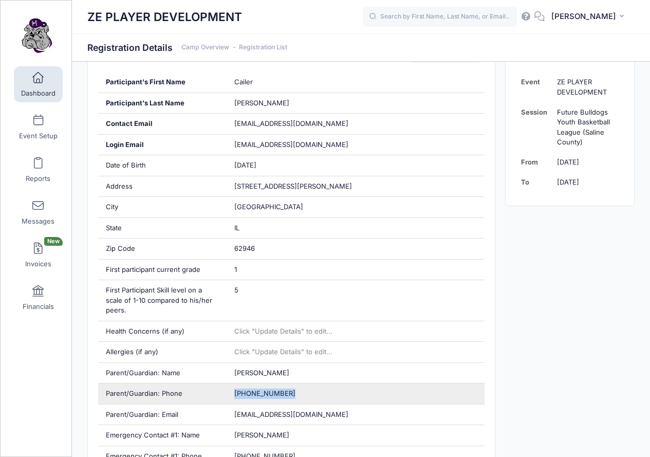
drag, startPoint x: 231, startPoint y: 393, endPoint x: 295, endPoint y: 395, distance: 64.2
click at [295, 395] on div "[PHONE_NUMBER]" at bounding box center [356, 393] width 258 height 21
copy span "(618) 841-9706"
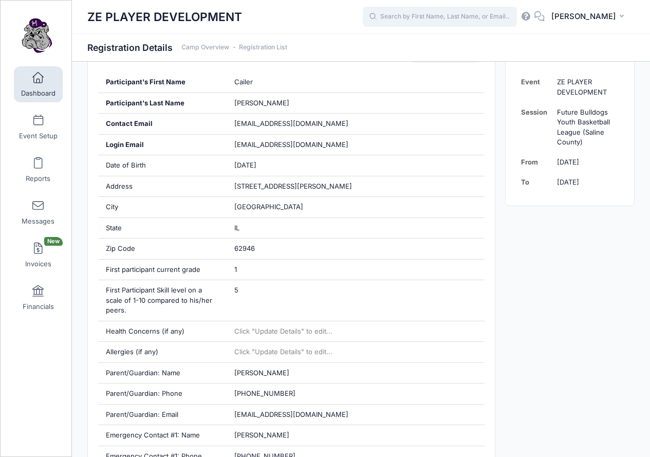
click at [473, 16] on input "text" at bounding box center [440, 17] width 154 height 21
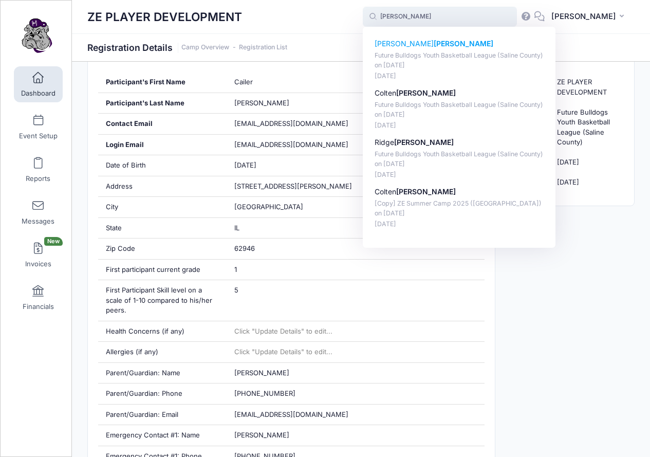
click at [441, 44] on strong "[PERSON_NAME]" at bounding box center [464, 43] width 60 height 9
type input "Zander Williams (Future Bulldogs Youth Basketball League (Saline County), Aug-2…"
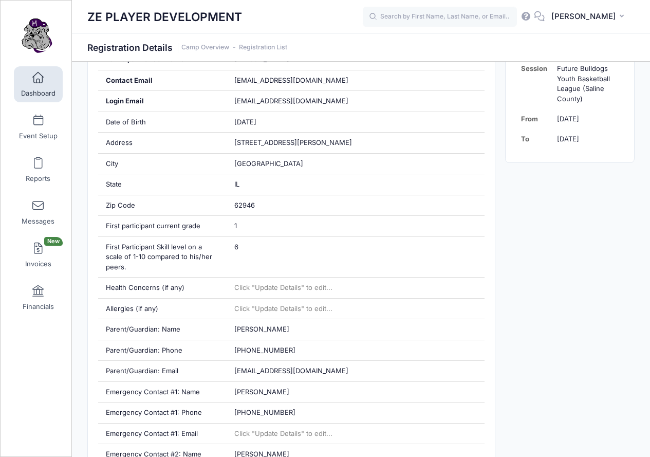
scroll to position [289, 0]
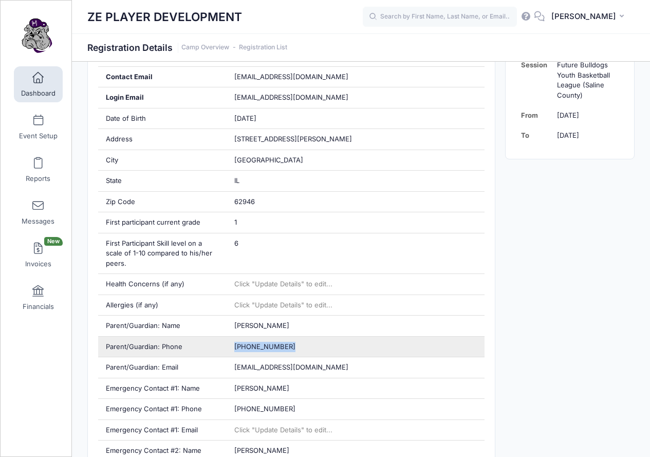
drag, startPoint x: 226, startPoint y: 346, endPoint x: 291, endPoint y: 348, distance: 65.3
click at [291, 348] on div "Parent/Guardian: Phone [PHONE_NUMBER]" at bounding box center [291, 346] width 387 height 21
copy div "(618) 313-0331"
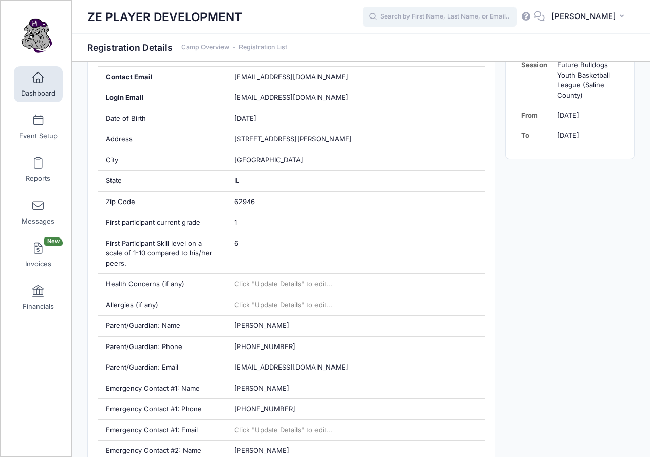
click at [498, 20] on input "text" at bounding box center [440, 17] width 154 height 21
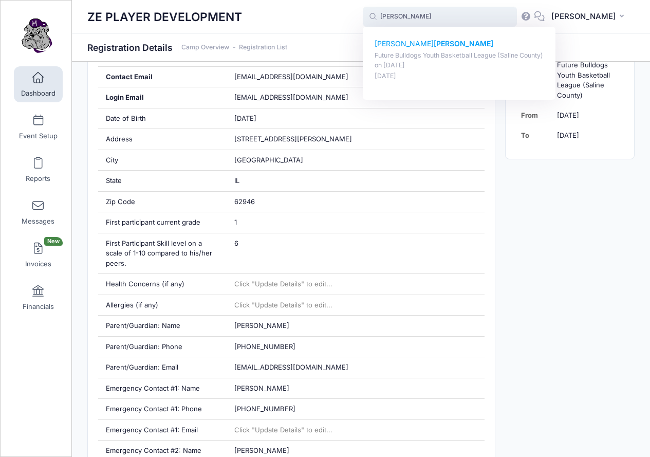
click at [434, 47] on strong "[PERSON_NAME]" at bounding box center [464, 43] width 60 height 9
type input "Oliver Langley (Future Bulldogs Youth Basketball League (Saline County), Aug-21…"
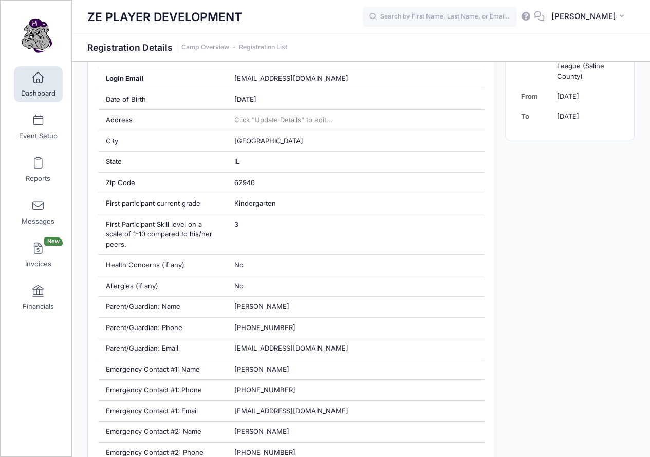
scroll to position [310, 0]
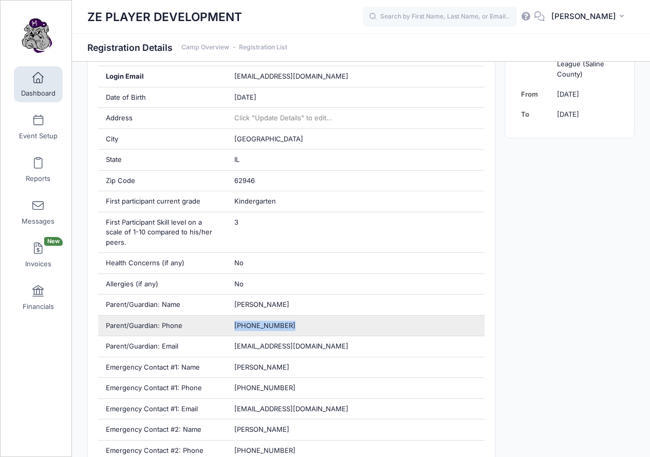
drag, startPoint x: 231, startPoint y: 325, endPoint x: 294, endPoint y: 325, distance: 63.2
click at [294, 325] on div "(618) 841-8216" at bounding box center [356, 325] width 258 height 21
copy span "(618) 841-8216"
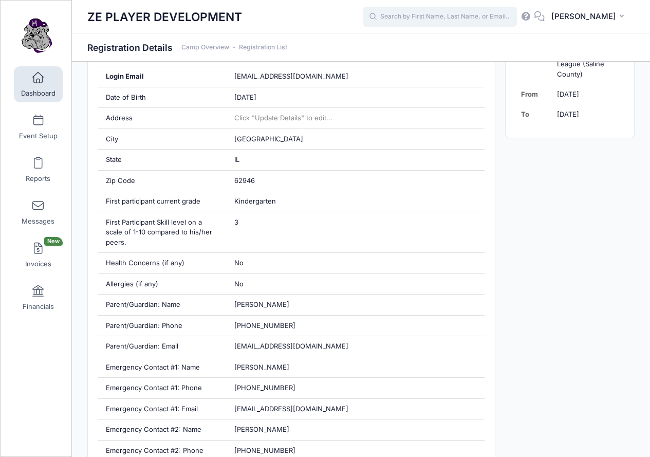
click at [423, 15] on input "text" at bounding box center [440, 17] width 154 height 21
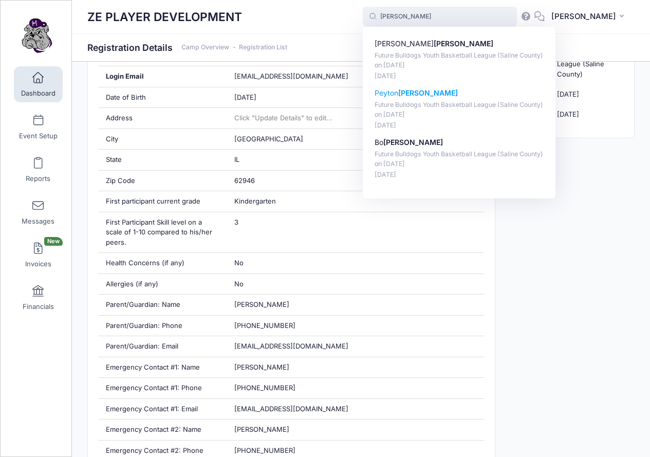
click at [409, 92] on p "Peyton Allen" at bounding box center [459, 93] width 170 height 11
type input "Peyton Allen (Future Bulldogs Youth Basketball League (Saline County), Aug-21, …"
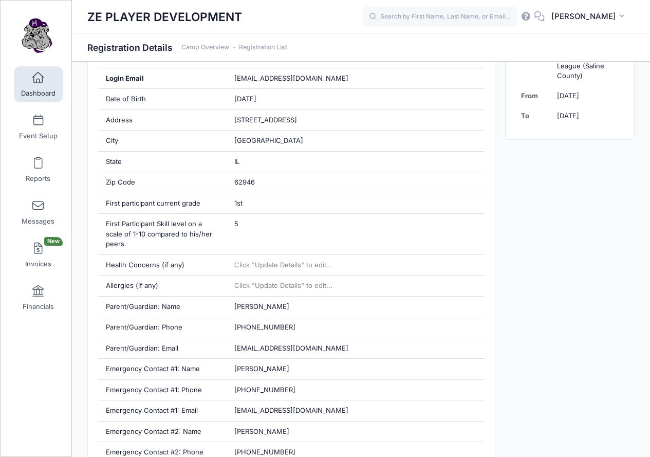
scroll to position [279, 0]
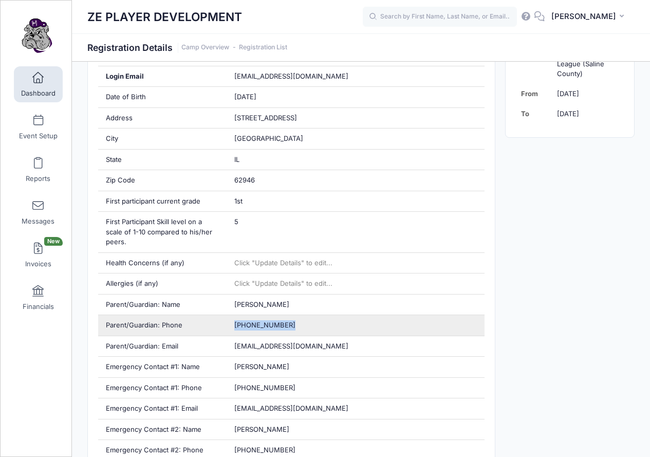
drag, startPoint x: 229, startPoint y: 325, endPoint x: 286, endPoint y: 331, distance: 57.4
click at [297, 331] on div "[PHONE_NUMBER]" at bounding box center [356, 325] width 258 height 21
copy span "[PHONE_NUMBER]"
